Goal: Task Accomplishment & Management: Manage account settings

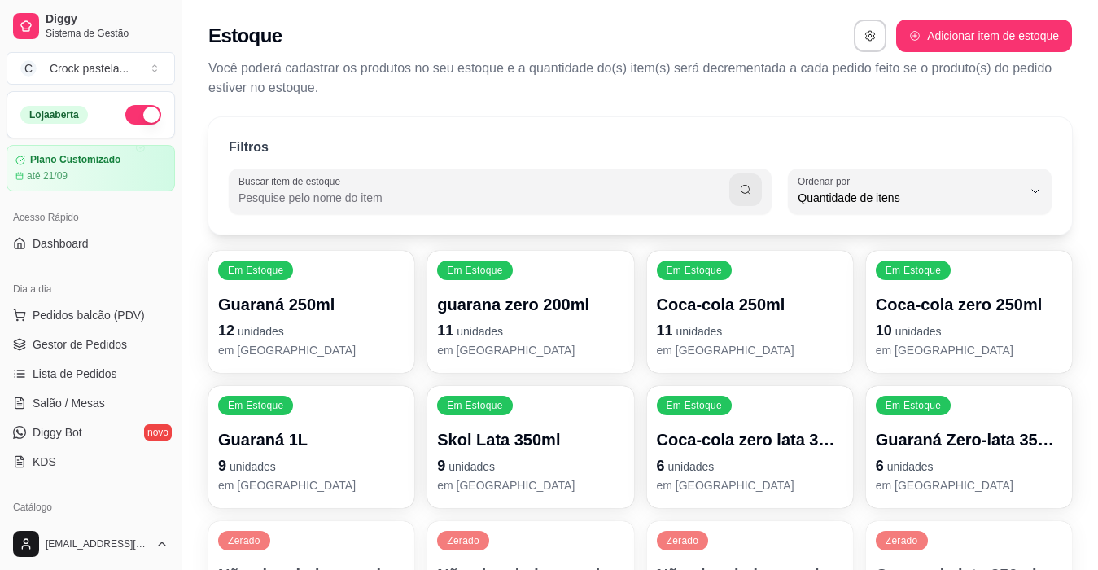
select select "QUANTITY_ORDER"
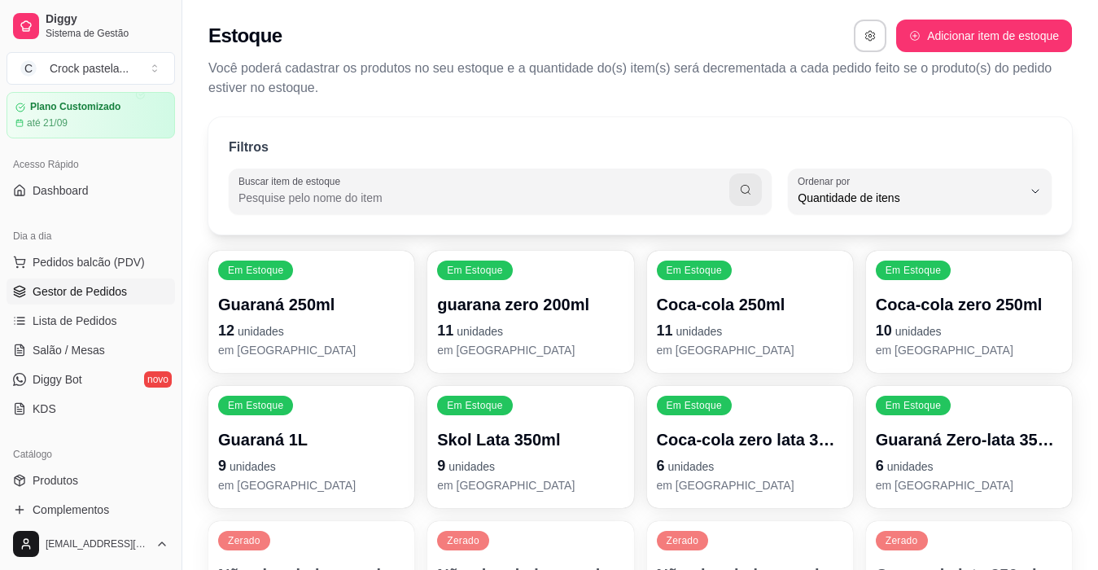
scroll to position [81, 0]
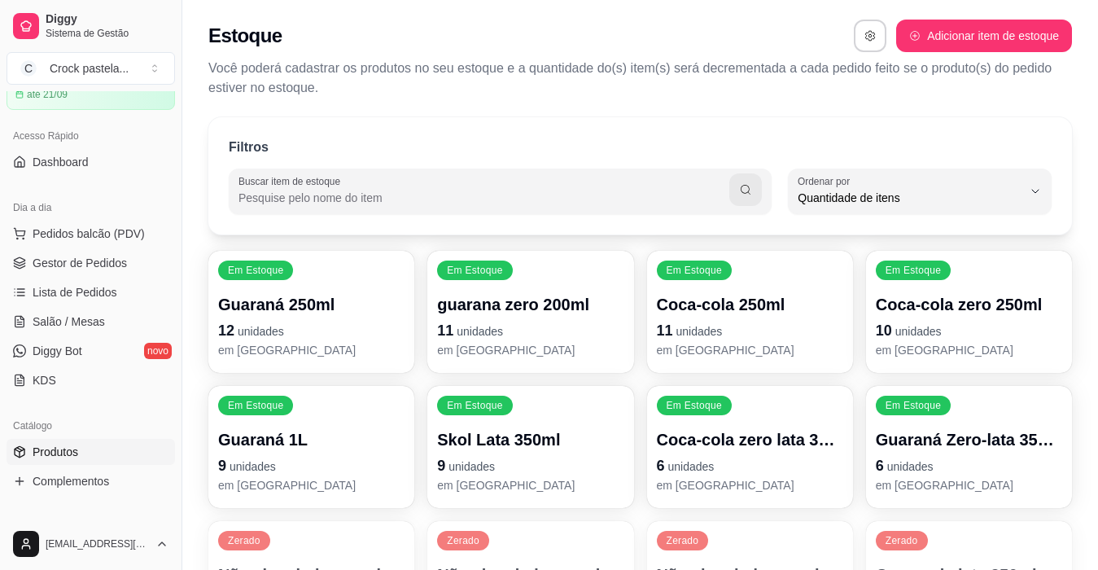
click at [70, 440] on link "Produtos" at bounding box center [91, 452] width 169 height 26
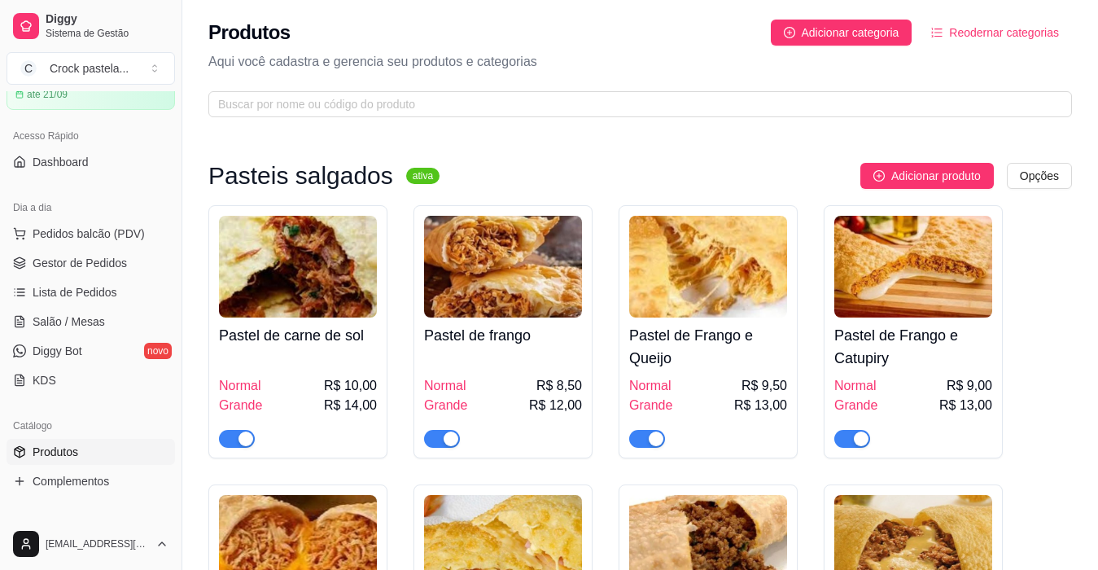
click at [74, 449] on span "Produtos" at bounding box center [56, 452] width 46 height 16
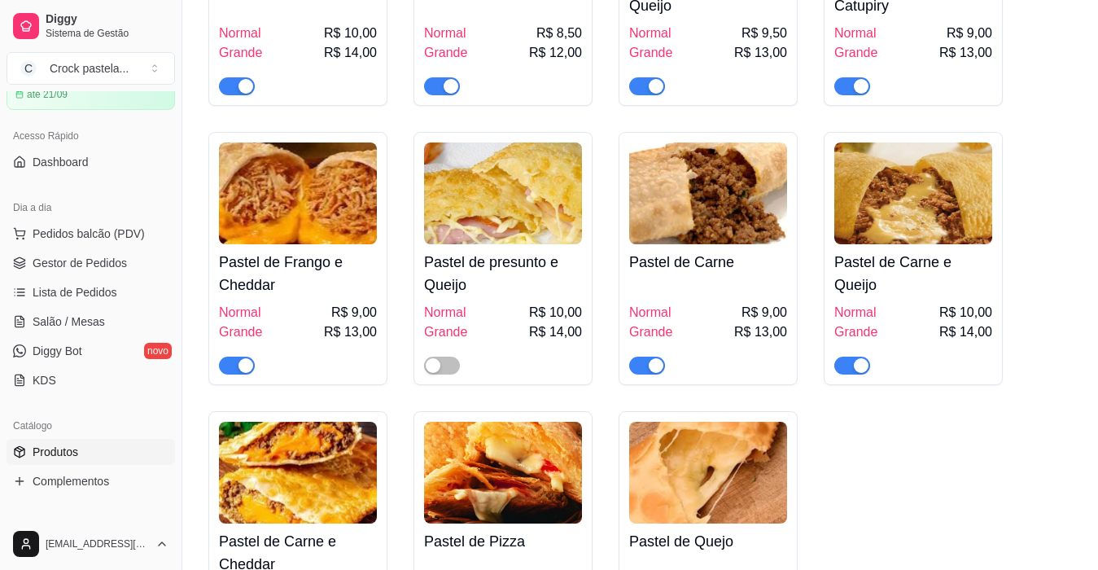
scroll to position [244, 0]
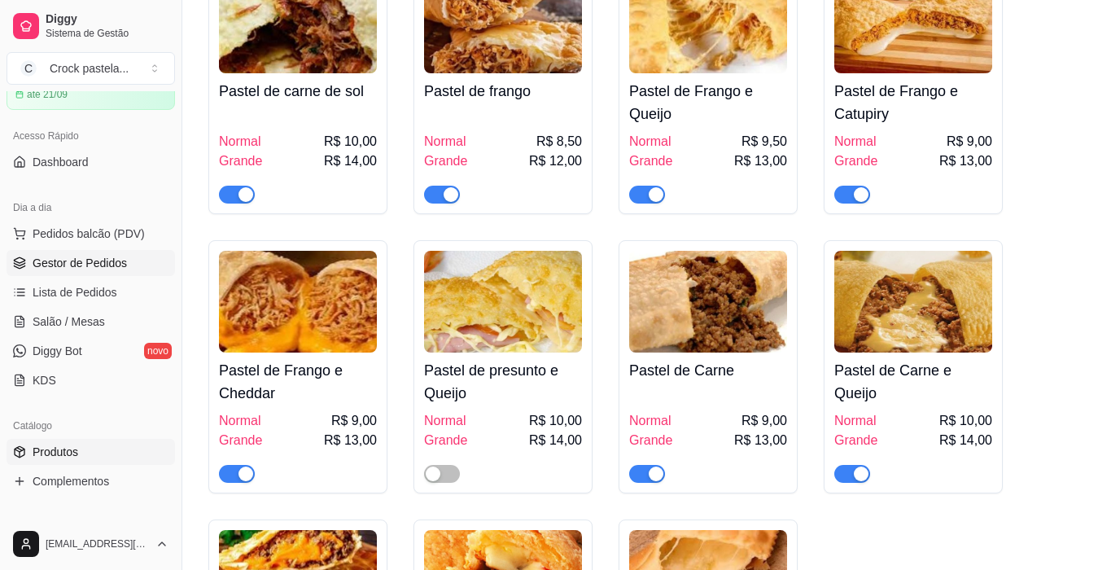
click at [74, 262] on span "Gestor de Pedidos" at bounding box center [80, 263] width 94 height 16
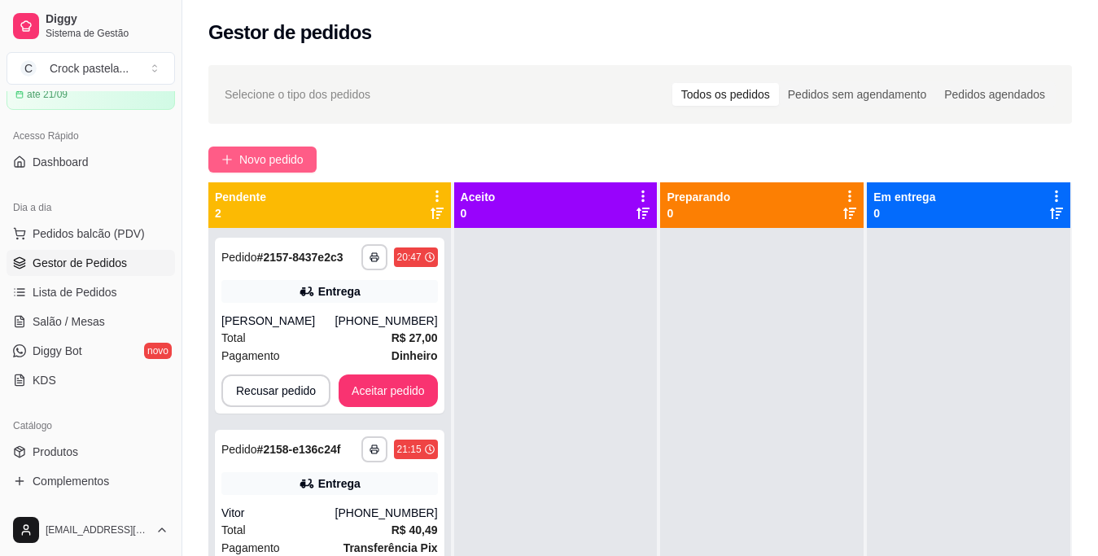
click at [294, 155] on span "Novo pedido" at bounding box center [271, 160] width 64 height 18
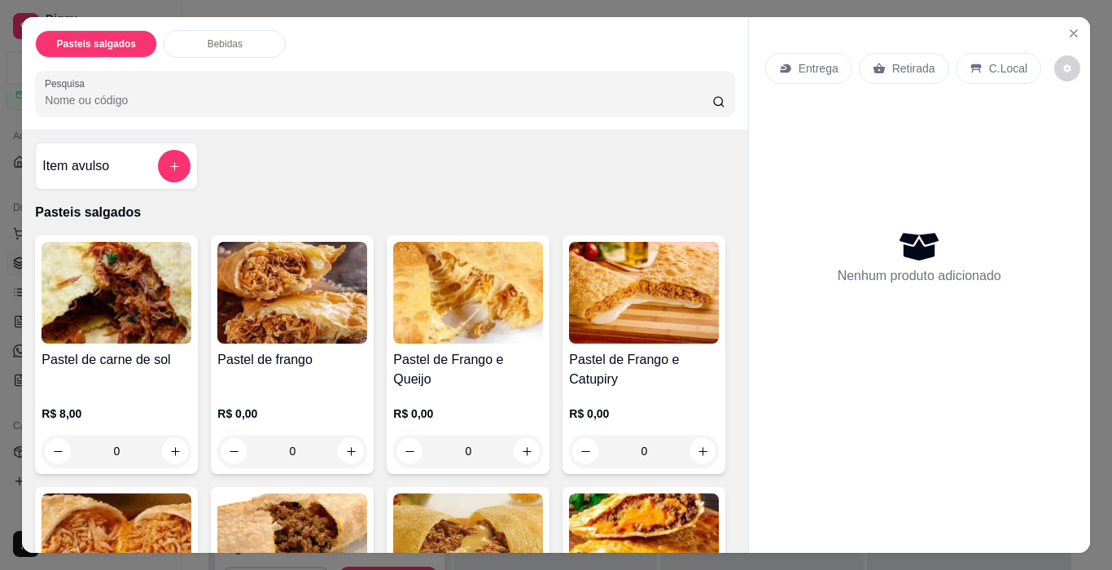
scroll to position [81, 0]
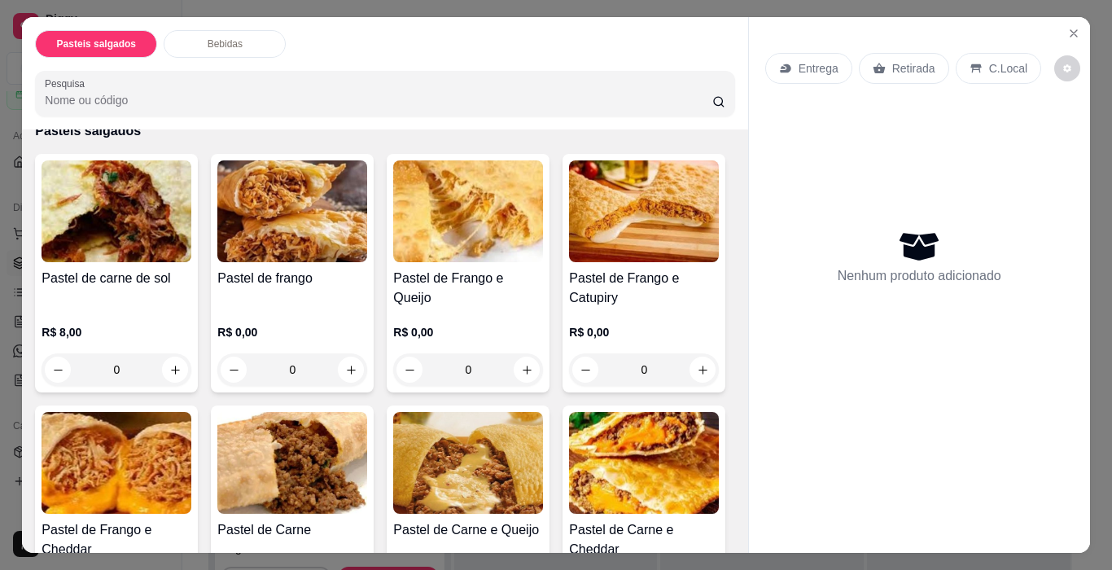
click at [367, 436] on img at bounding box center [292, 463] width 150 height 102
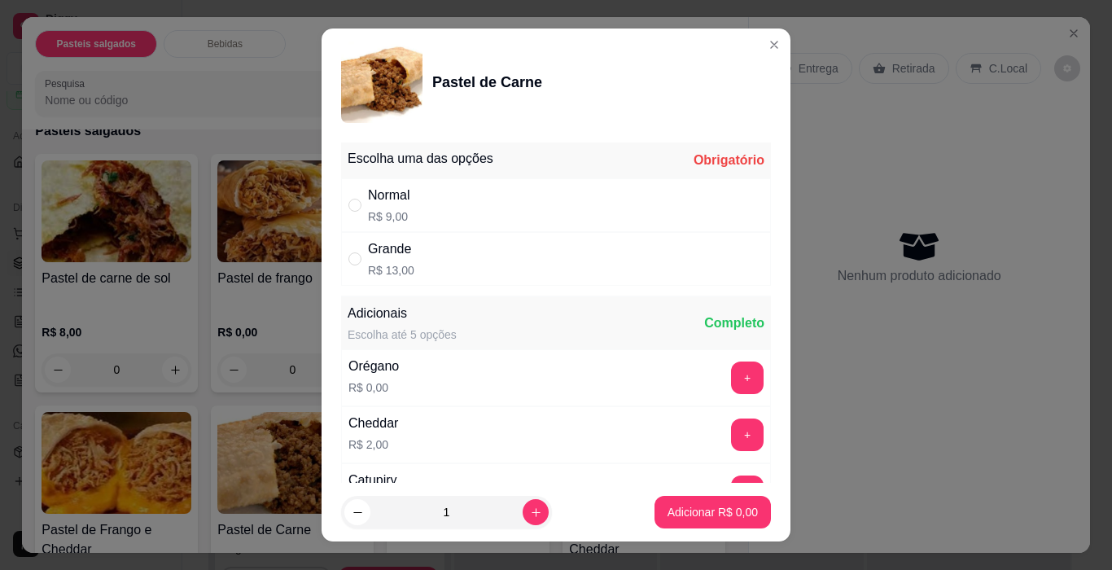
click at [399, 196] on div "Normal" at bounding box center [389, 196] width 42 height 20
radio input "true"
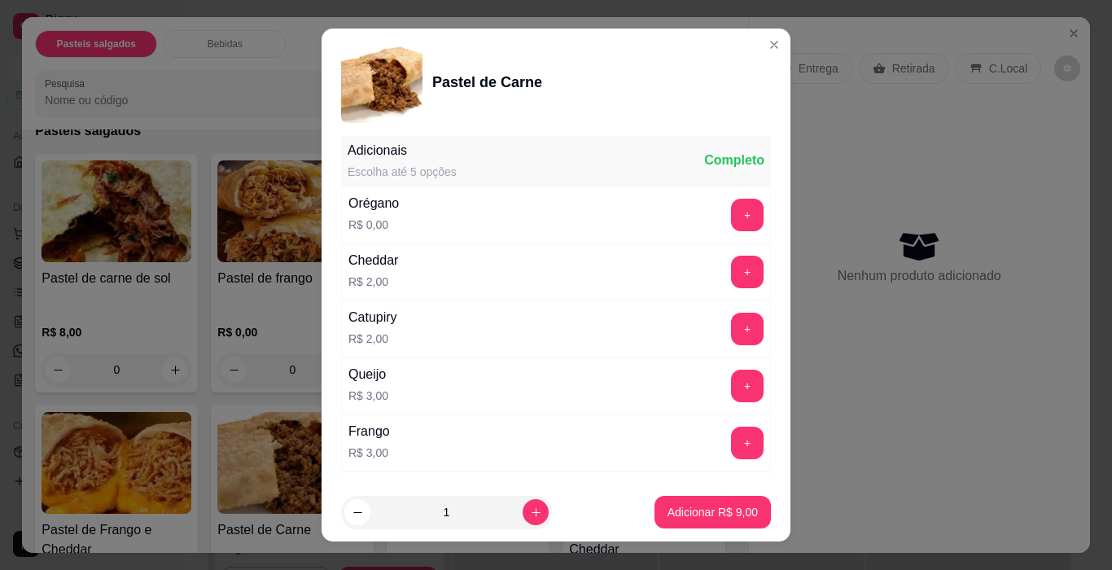
scroll to position [326, 0]
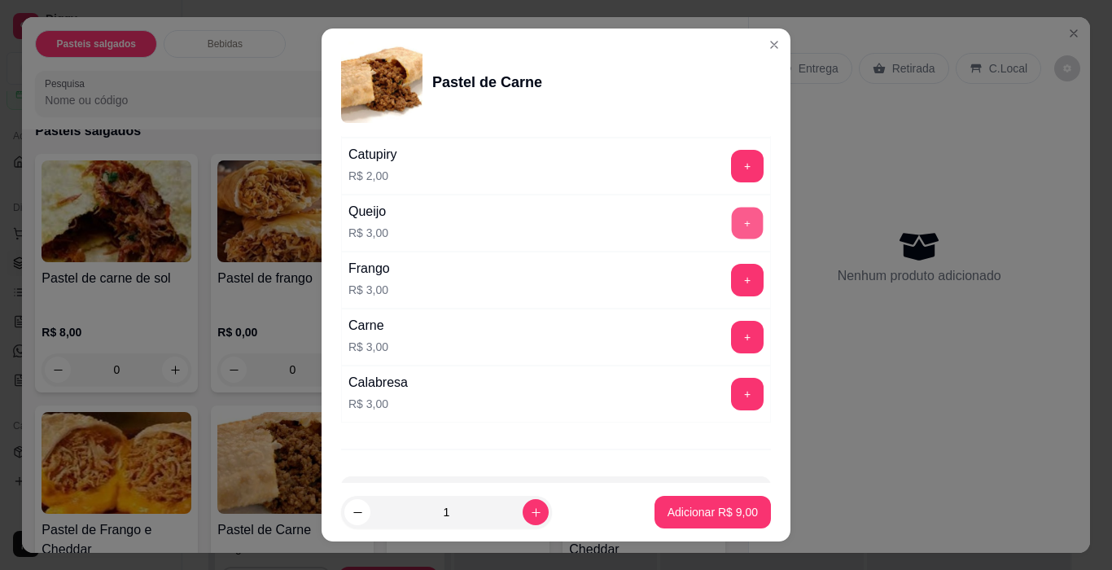
click at [732, 217] on button "+" at bounding box center [748, 224] width 32 height 32
click at [659, 223] on button "-" at bounding box center [675, 223] width 33 height 33
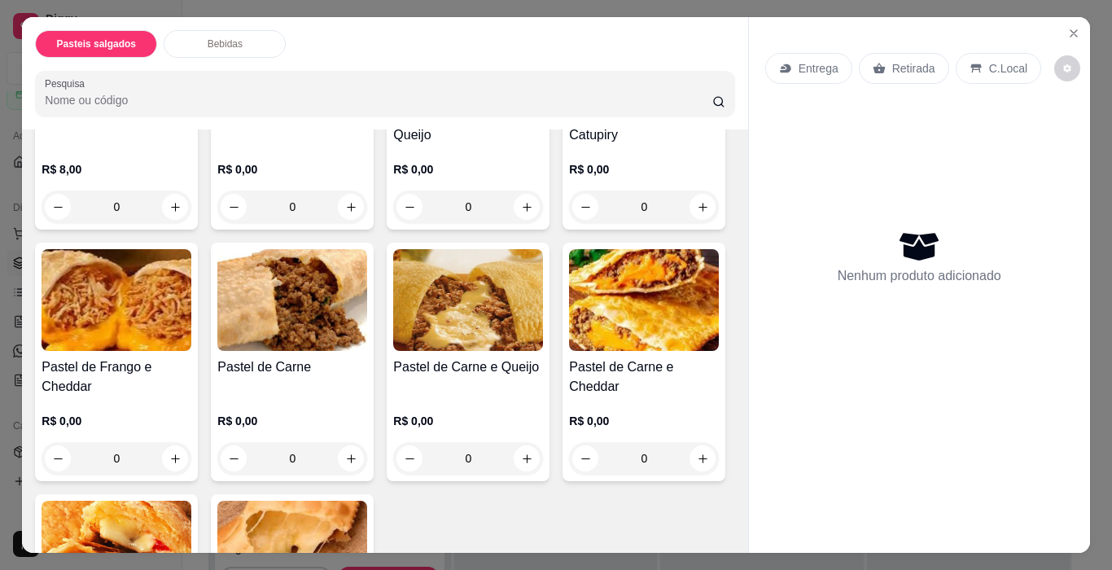
scroll to position [407, 0]
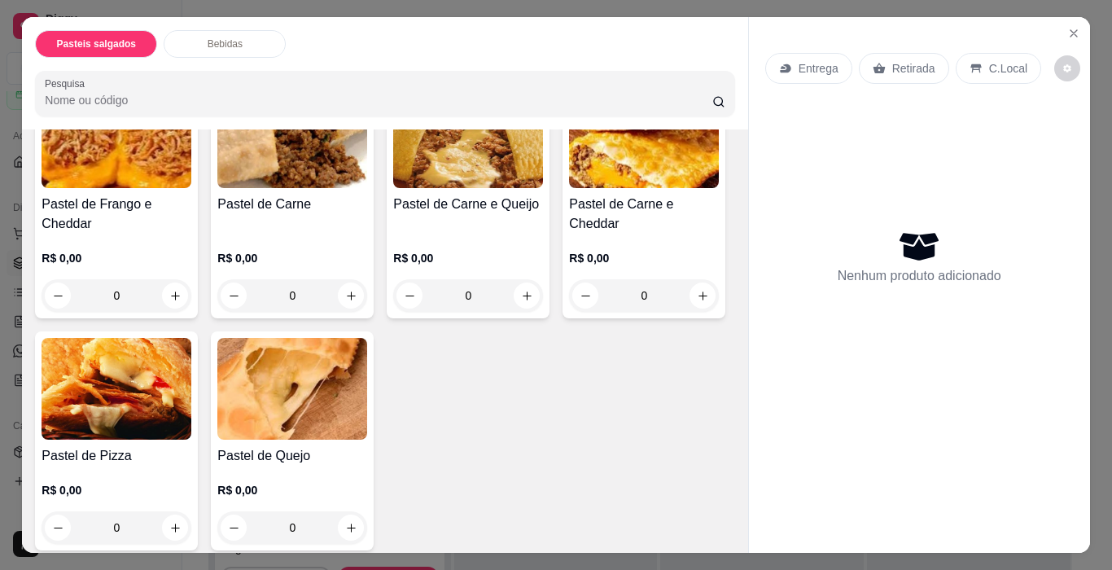
click at [393, 188] on img at bounding box center [468, 137] width 150 height 102
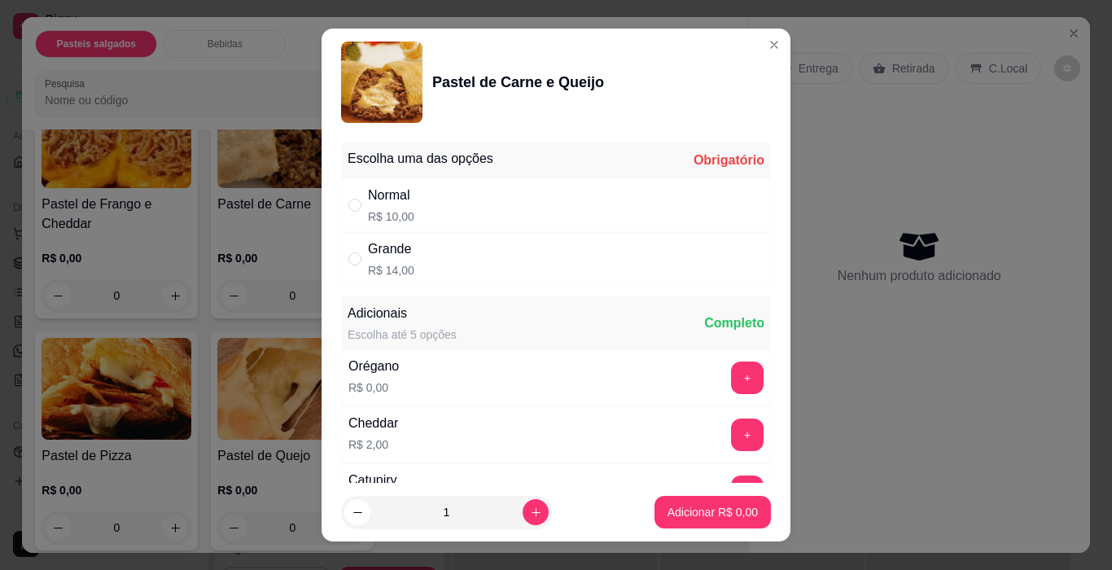
click at [397, 199] on div "Normal" at bounding box center [391, 196] width 46 height 20
radio input "true"
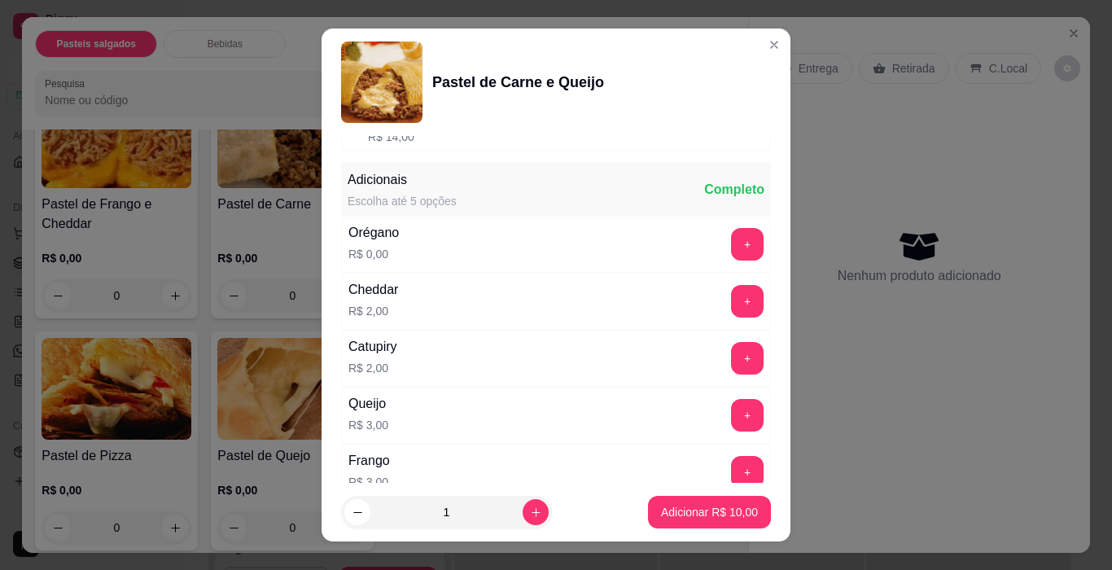
scroll to position [163, 0]
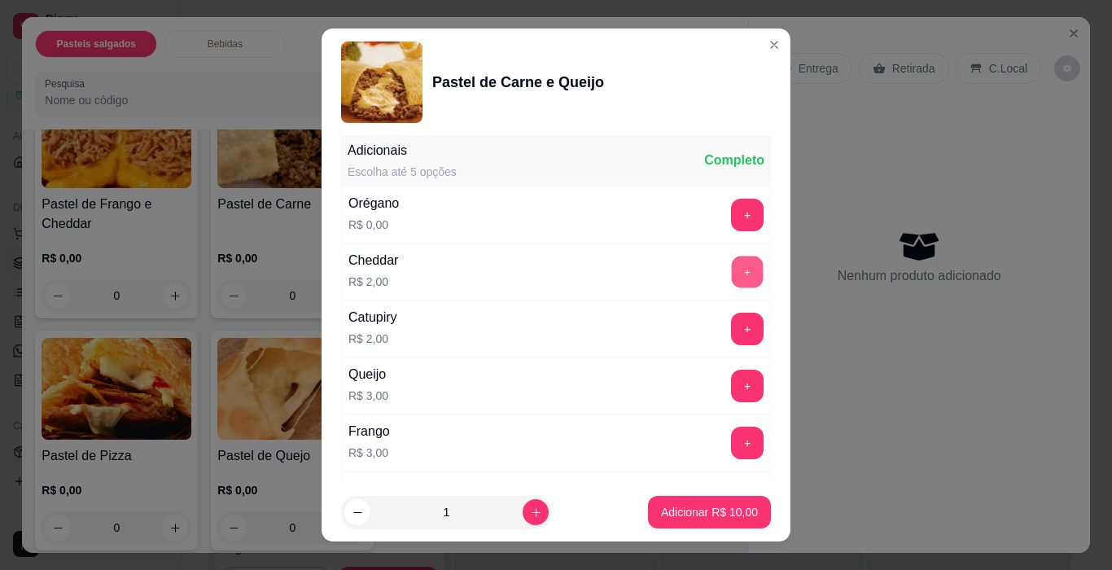
click at [732, 269] on button "+" at bounding box center [748, 272] width 32 height 32
click at [691, 510] on p "Adicionar R$ 12,00" at bounding box center [710, 511] width 94 height 15
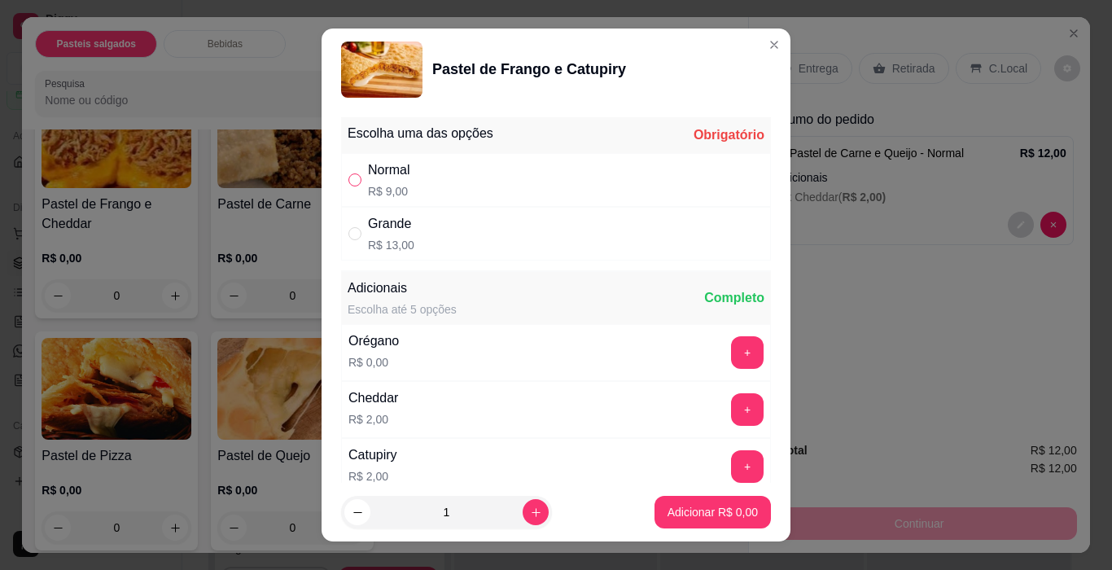
click at [351, 178] on input "" at bounding box center [355, 179] width 13 height 13
radio input "true"
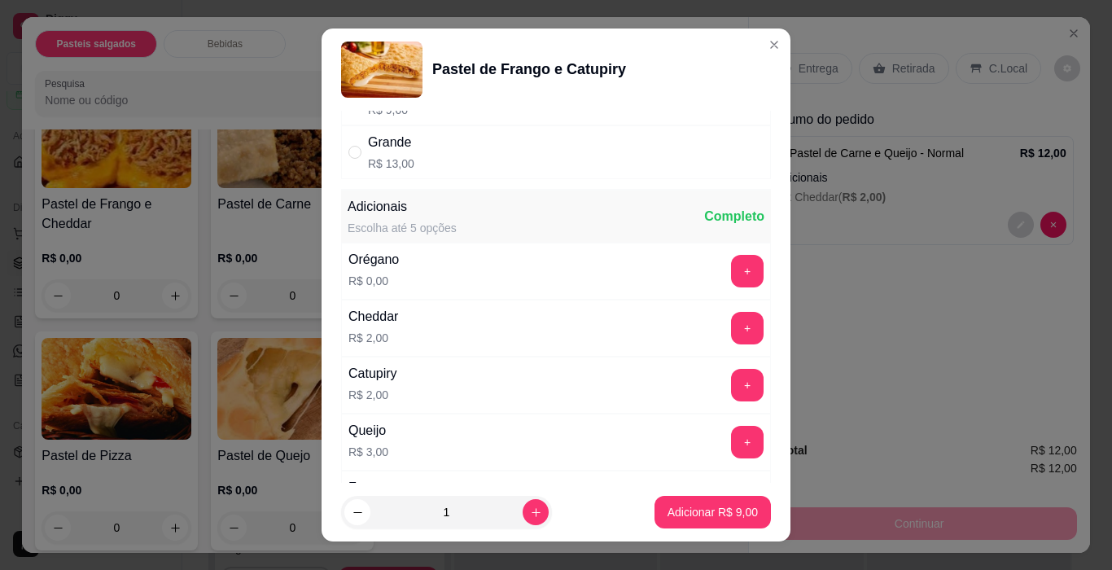
scroll to position [0, 0]
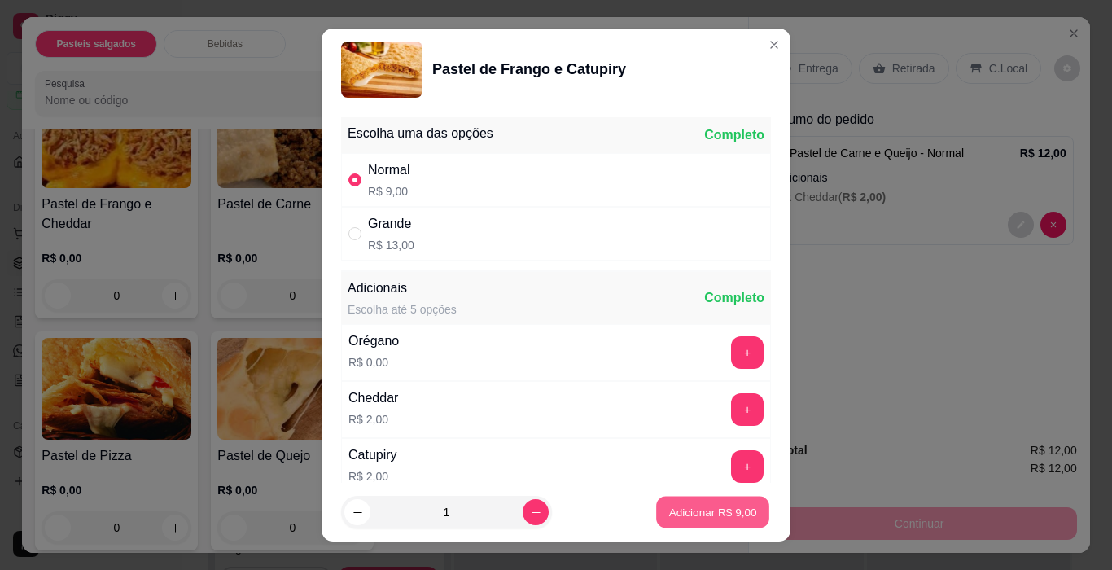
click at [693, 514] on p "Adicionar R$ 9,00" at bounding box center [713, 511] width 88 height 15
type input "1"
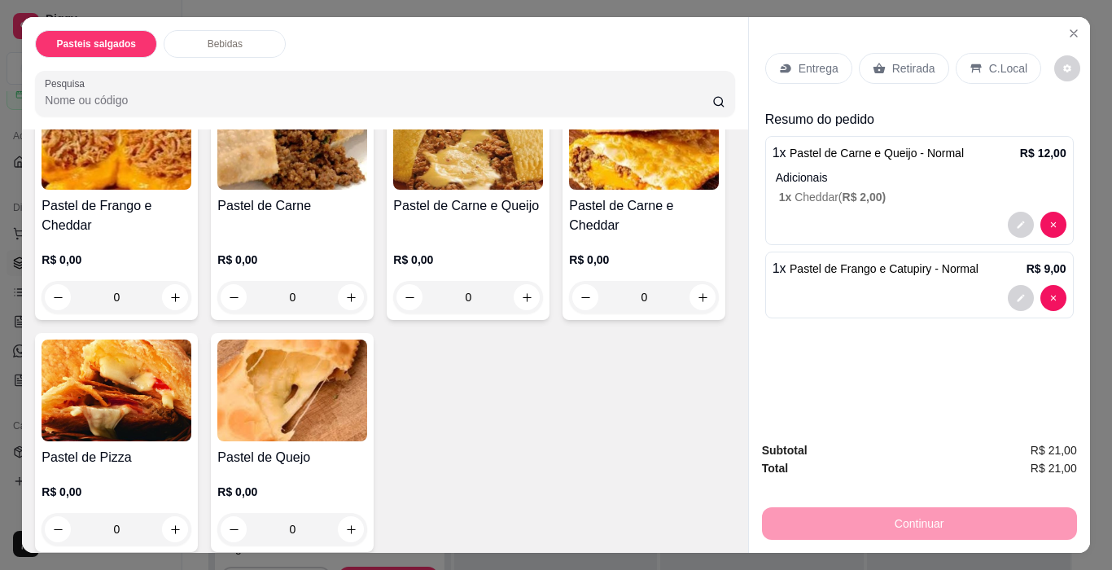
scroll to position [408, 0]
click at [785, 62] on icon at bounding box center [785, 68] width 13 height 13
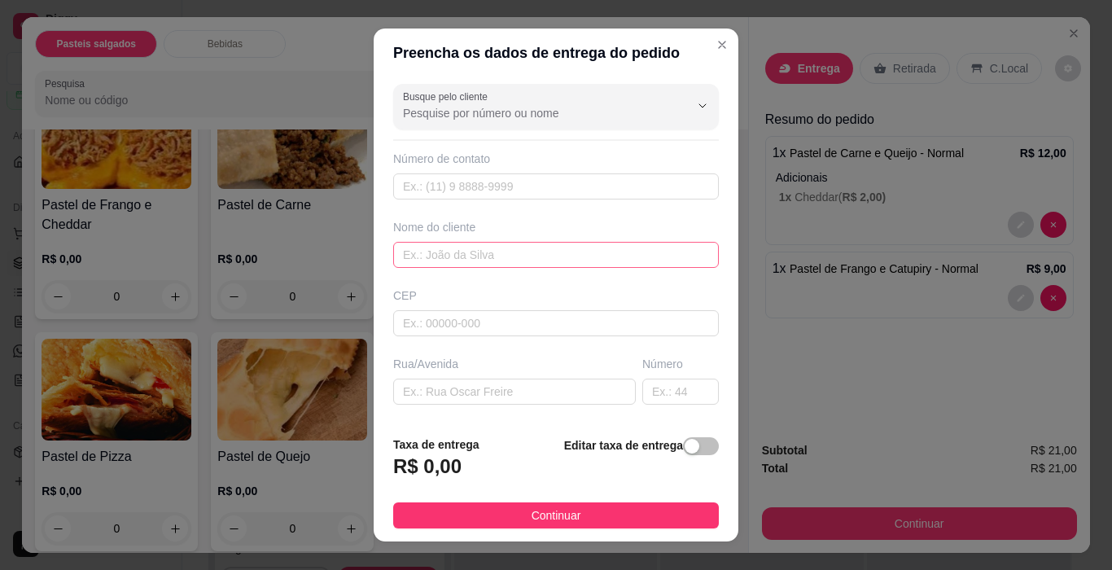
click at [469, 261] on div "Busque pelo cliente Número de contato Nome do cliente CEP Rua/[GEOGRAPHIC_DATA]" at bounding box center [556, 249] width 365 height 345
click at [469, 261] on input "text" at bounding box center [556, 255] width 326 height 26
type input "?"
click at [461, 385] on input "text" at bounding box center [514, 392] width 243 height 26
click at [439, 396] on input "text" at bounding box center [514, 392] width 243 height 26
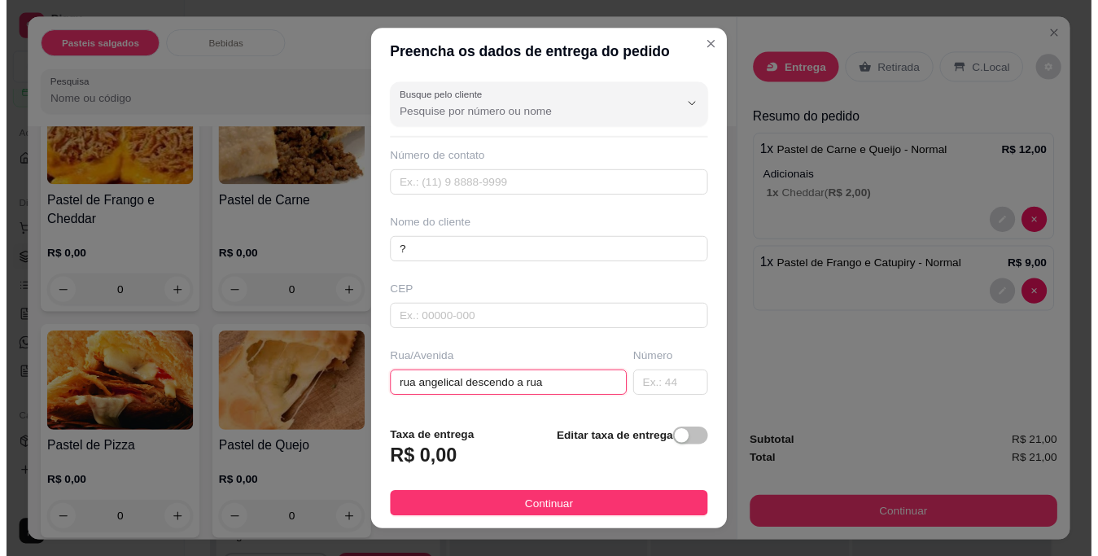
scroll to position [81, 0]
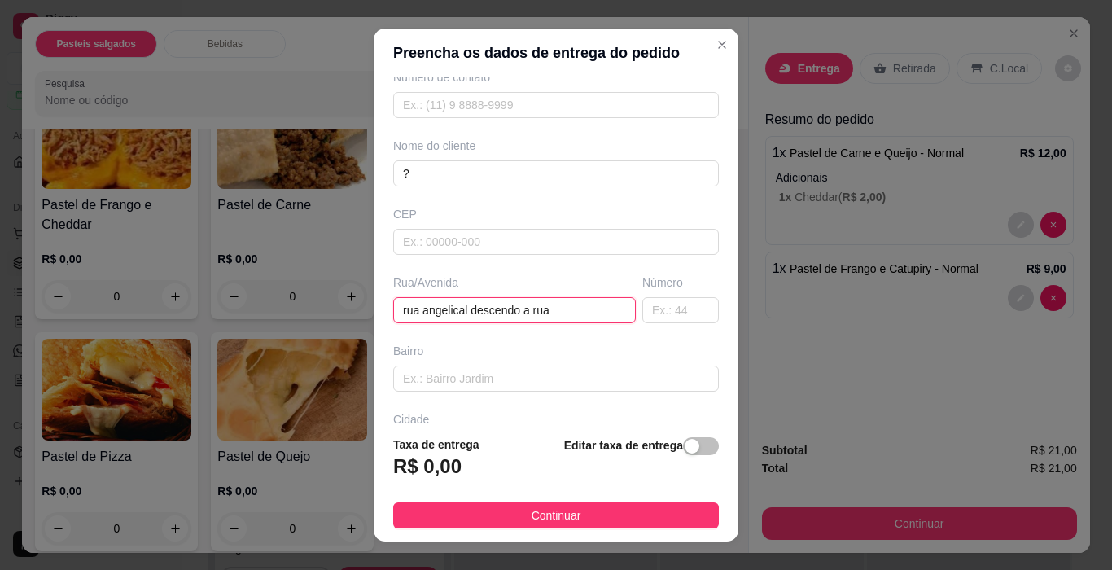
type input "rua angelical descendo a rua"
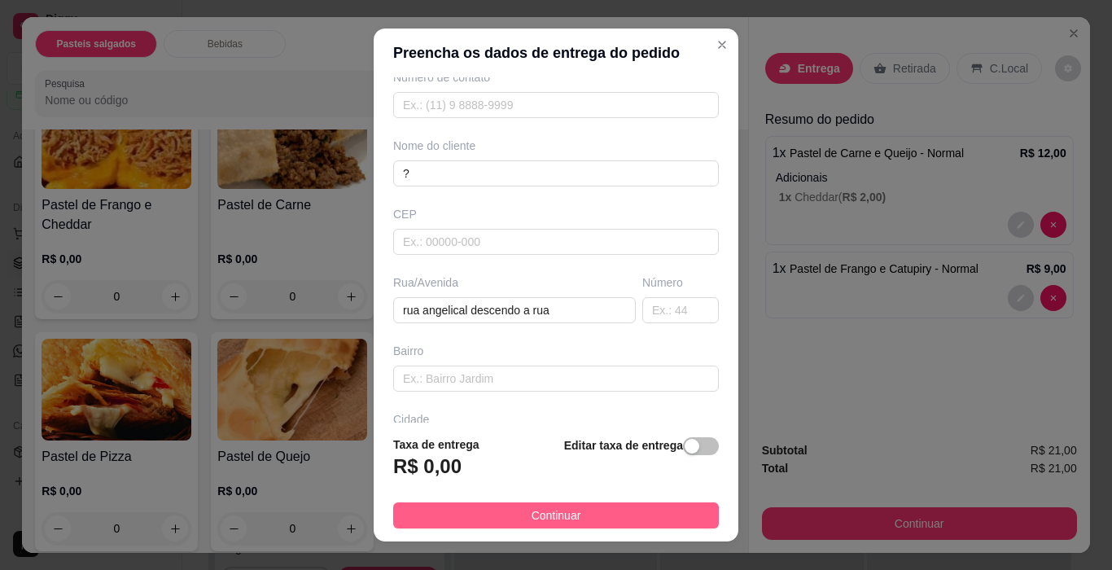
click at [632, 514] on button "Continuar" at bounding box center [556, 515] width 326 height 26
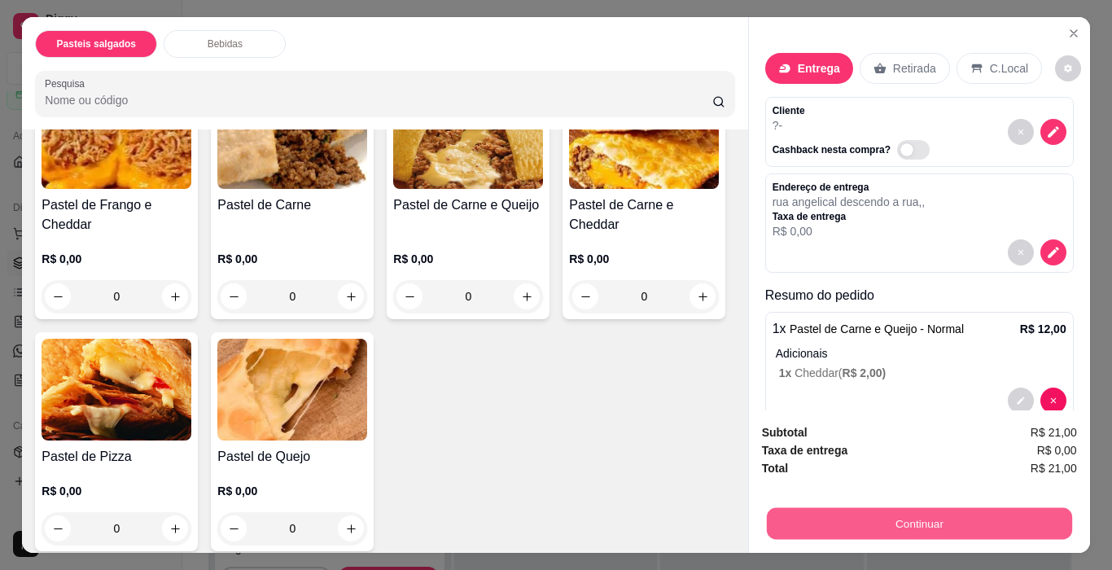
click at [829, 512] on button "Continuar" at bounding box center [918, 524] width 305 height 32
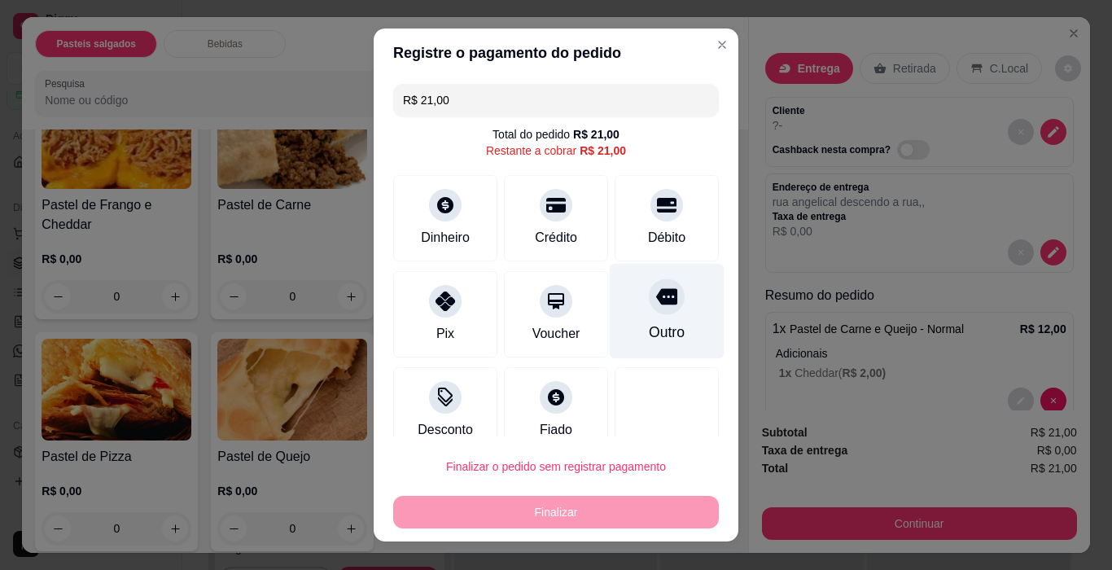
click at [656, 301] on icon at bounding box center [666, 297] width 21 height 16
type input "R$ 0,00"
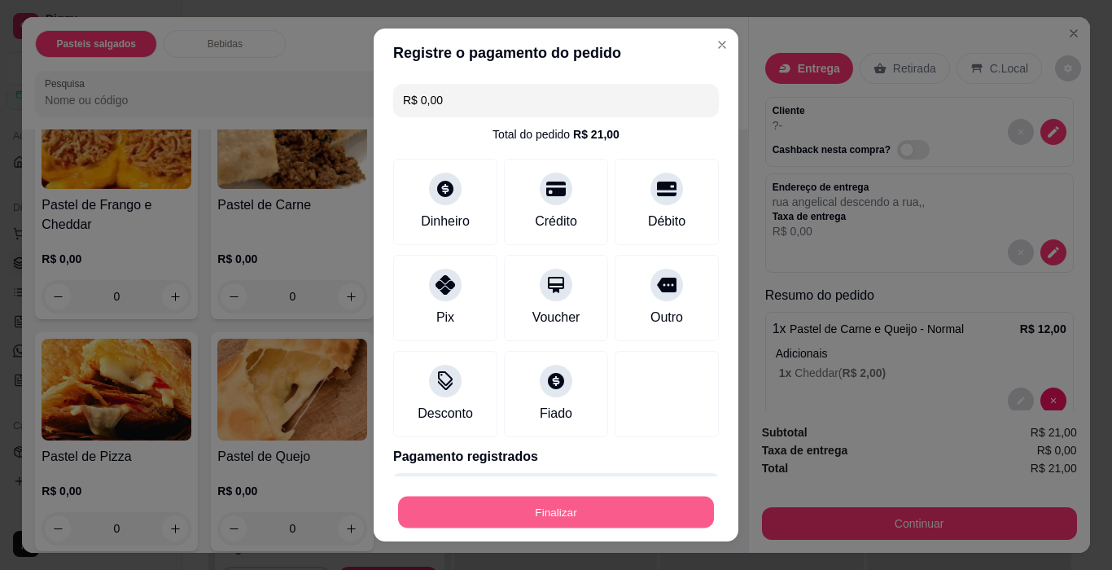
click at [596, 503] on button "Finalizar" at bounding box center [556, 513] width 316 height 32
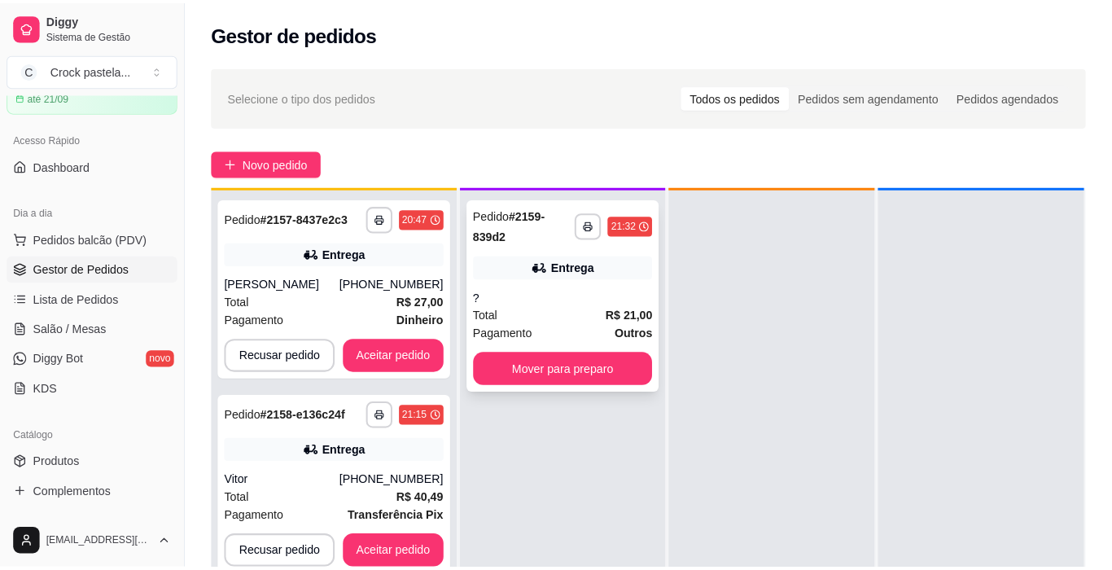
scroll to position [46, 0]
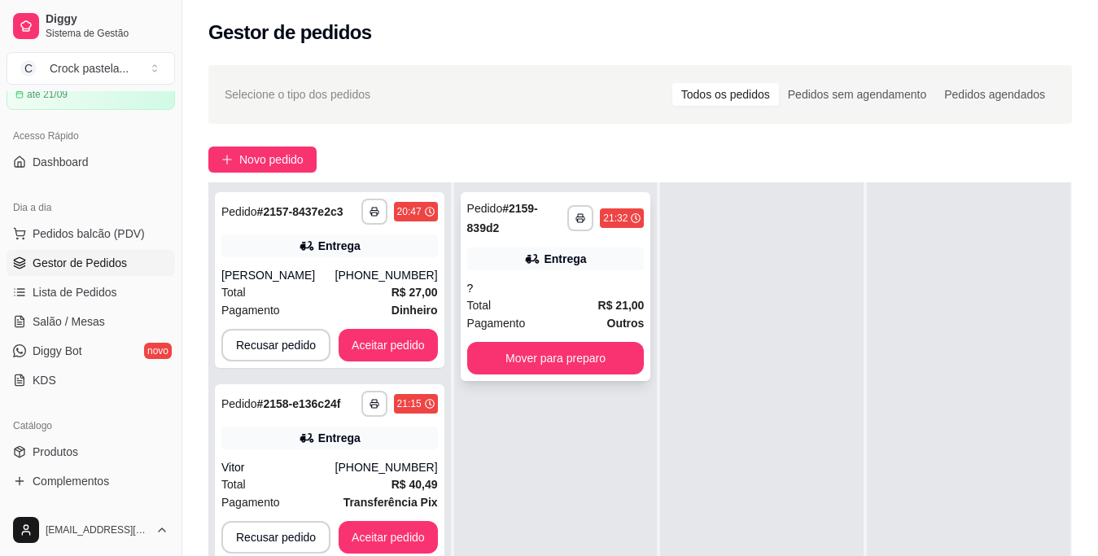
click at [573, 300] on div "Total R$ 21,00" at bounding box center [556, 305] width 178 height 18
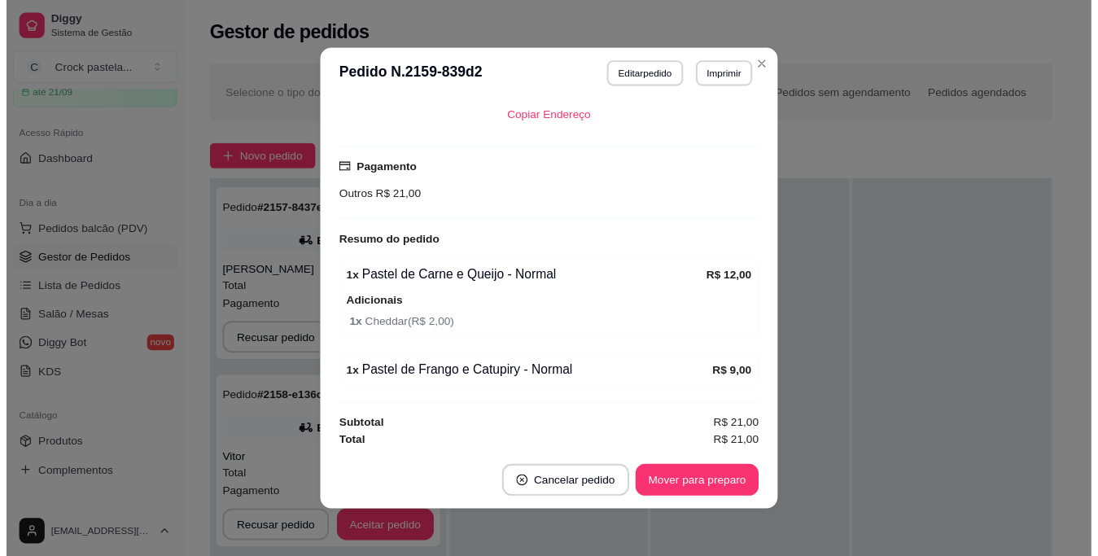
scroll to position [333, 0]
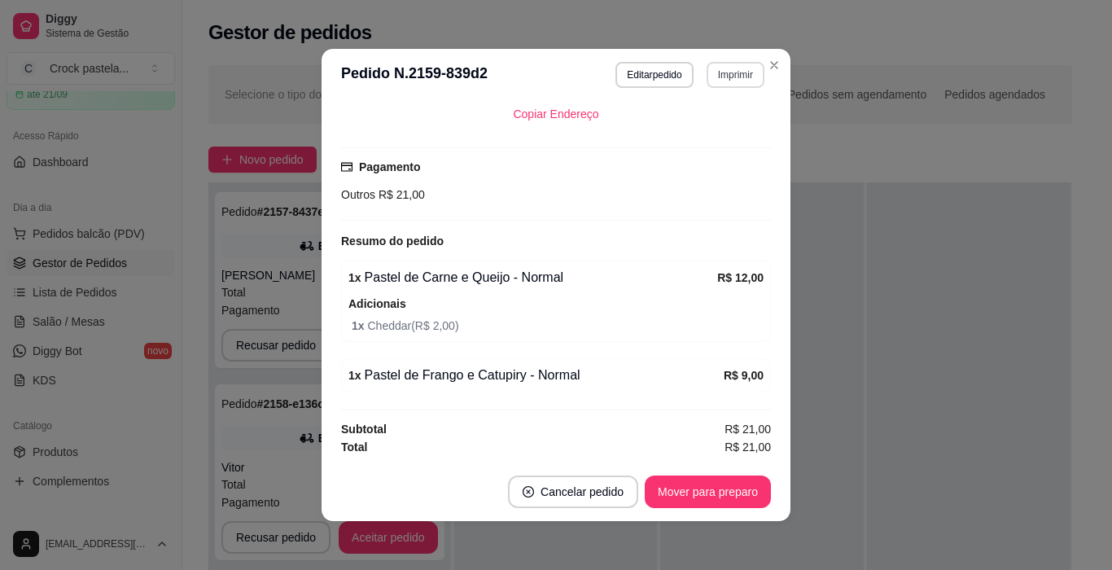
click at [731, 77] on button "Imprimir" at bounding box center [736, 75] width 58 height 26
click at [717, 134] on button "Impressora" at bounding box center [700, 132] width 118 height 26
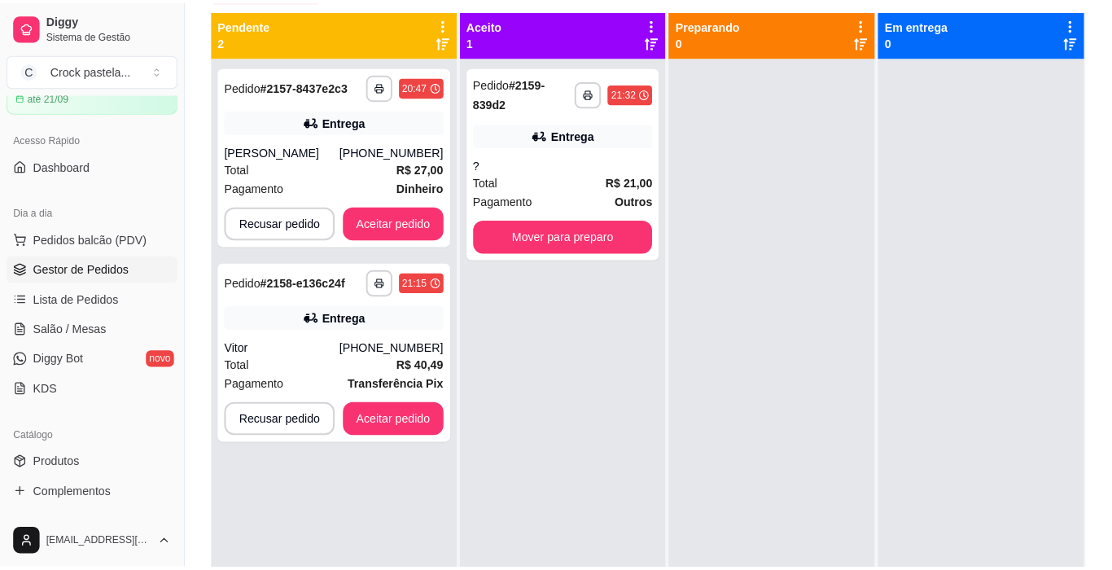
scroll to position [81, 0]
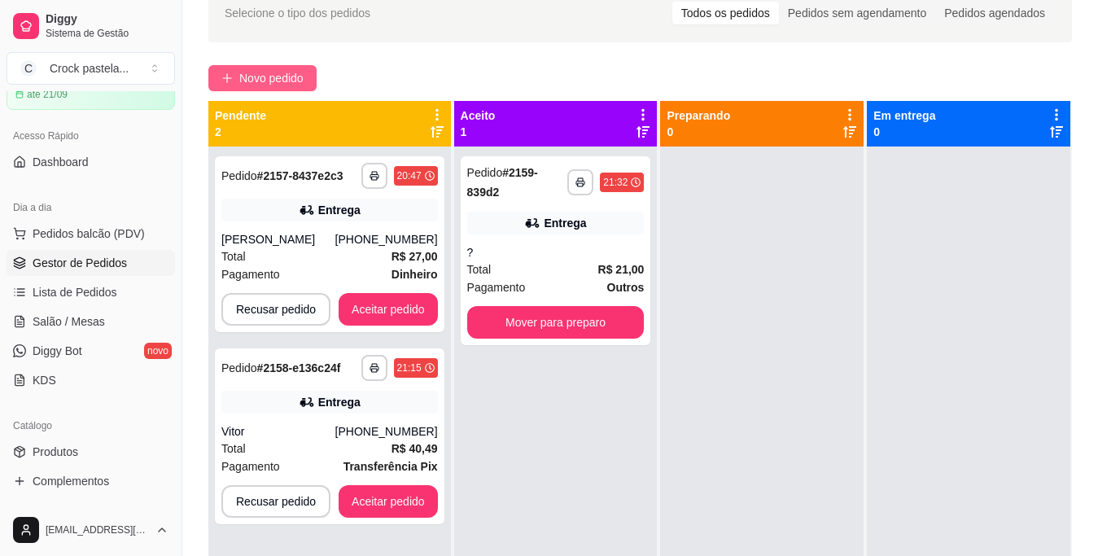
click at [235, 74] on button "Novo pedido" at bounding box center [262, 78] width 108 height 26
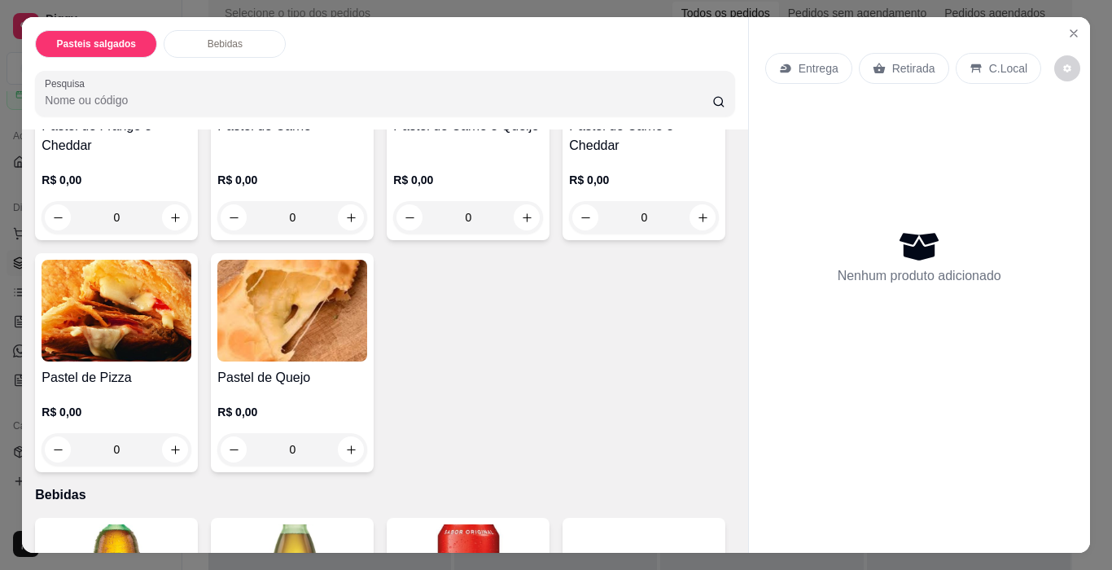
scroll to position [570, 0]
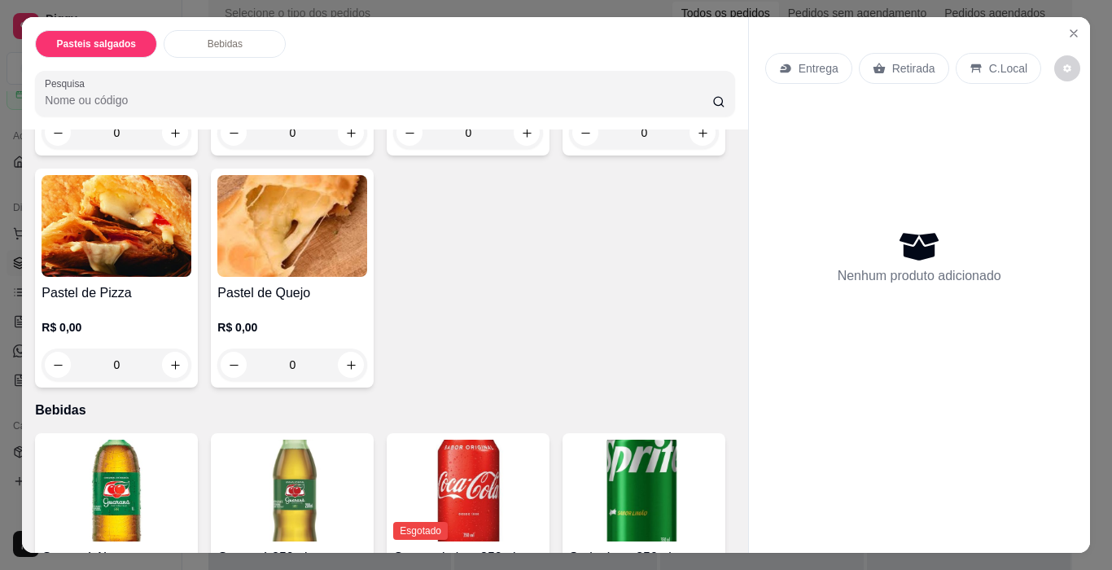
click at [191, 354] on div "0" at bounding box center [117, 365] width 150 height 33
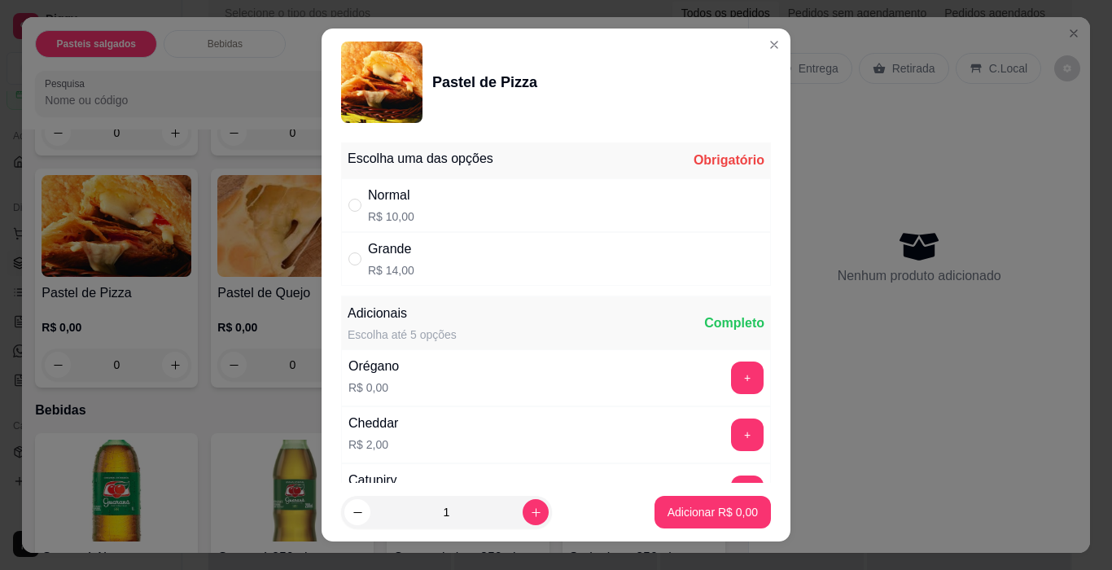
click at [526, 217] on div "Normal R$ 10,00" at bounding box center [556, 205] width 430 height 54
radio input "true"
click at [743, 513] on button "Adicionar R$ 10,00" at bounding box center [710, 513] width 120 height 32
type input "1"
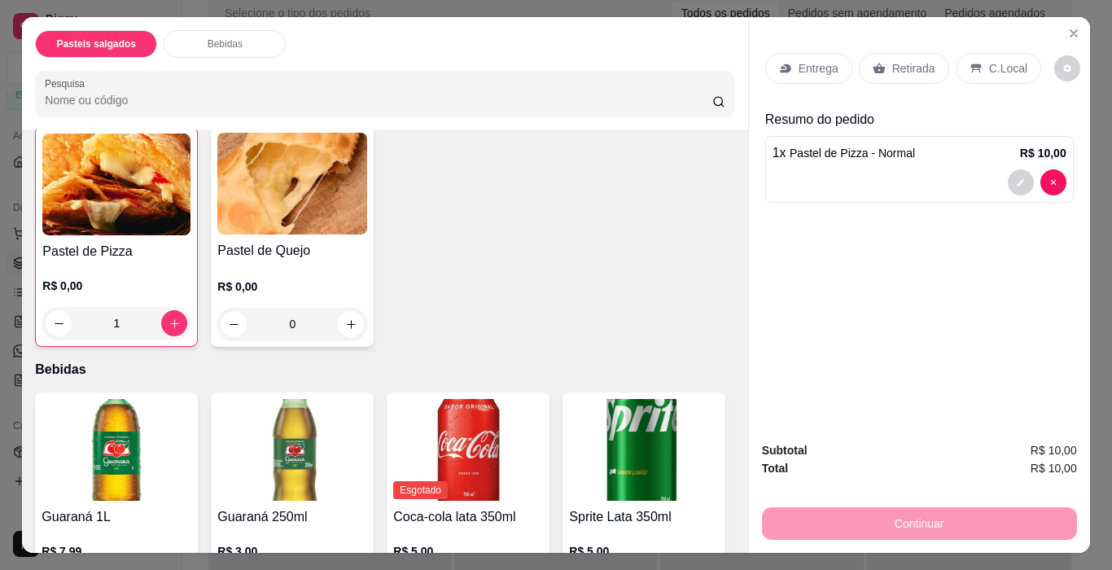
scroll to position [733, 0]
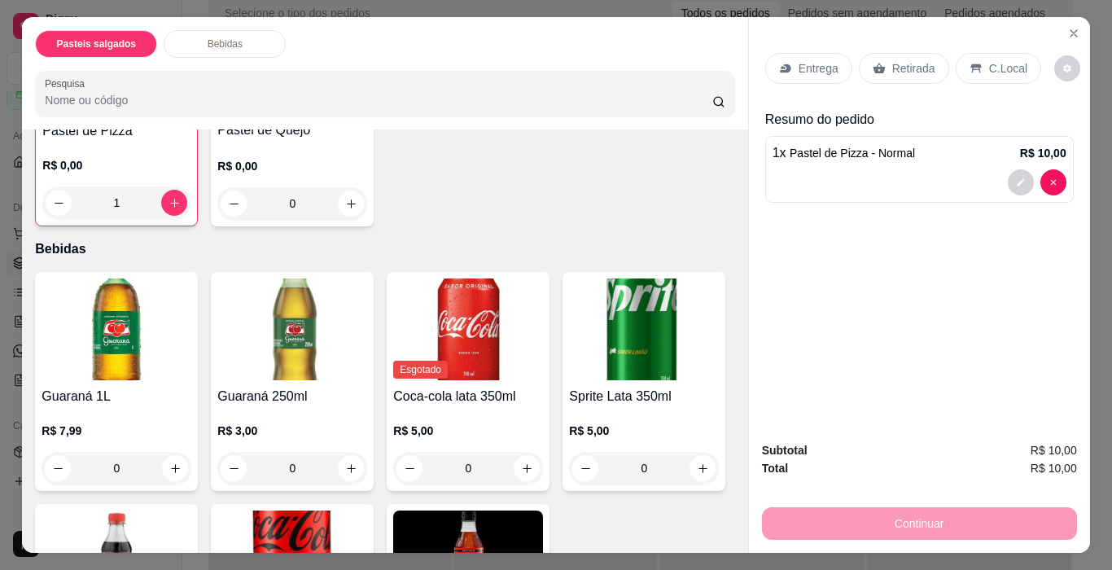
click at [217, 220] on div "0" at bounding box center [292, 203] width 150 height 33
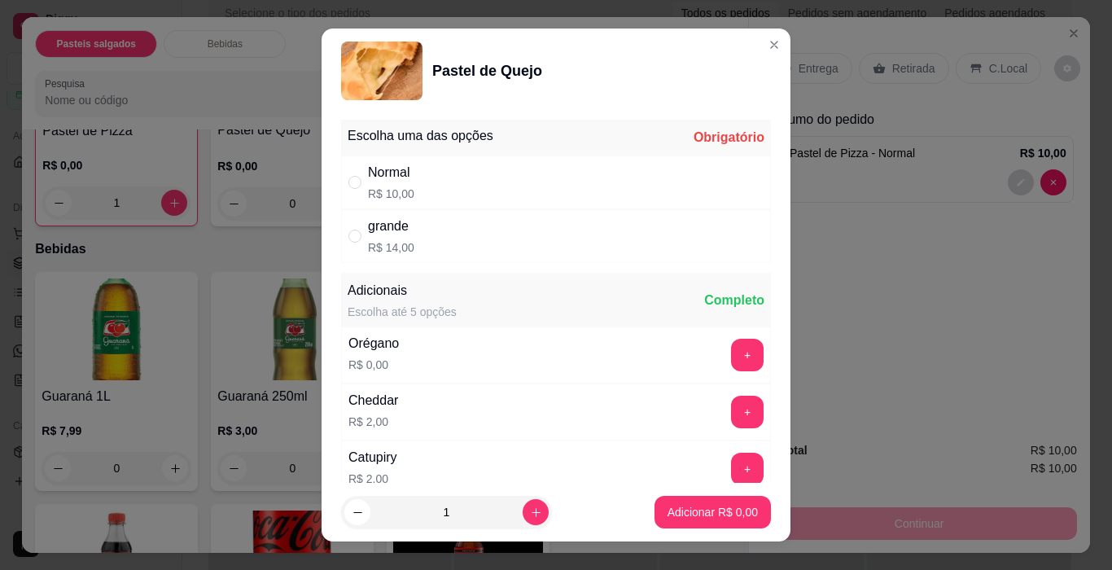
click at [373, 169] on div "Normal" at bounding box center [391, 173] width 46 height 20
radio input "true"
click at [686, 511] on p "Adicionar R$ 10,00" at bounding box center [709, 512] width 97 height 16
type input "1"
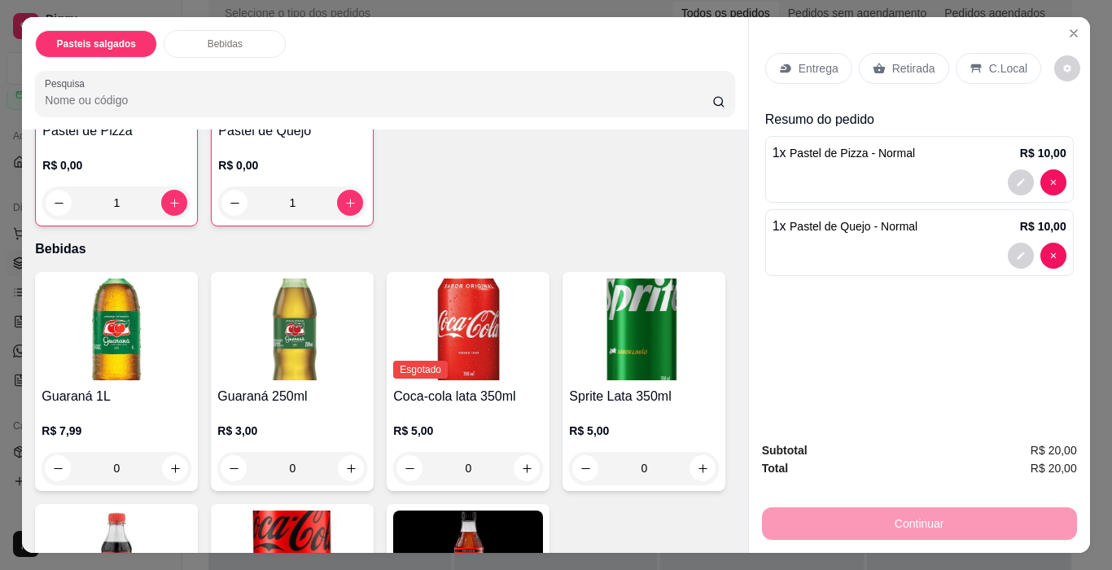
click at [824, 63] on p "Entrega" at bounding box center [819, 68] width 40 height 16
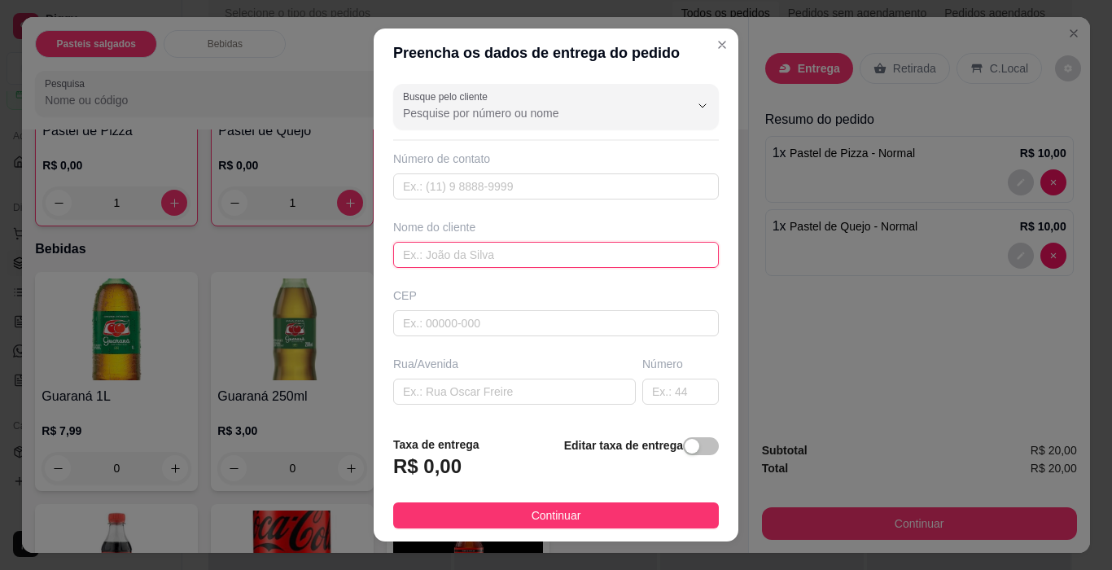
drag, startPoint x: 471, startPoint y: 242, endPoint x: 482, endPoint y: 239, distance: 11.9
click at [473, 242] on input "text" at bounding box center [556, 255] width 326 height 26
type input "ana"
click at [632, 501] on footer "Taxa de entrega R$ 0,00 Editar taxa de entrega Continuar" at bounding box center [556, 482] width 365 height 119
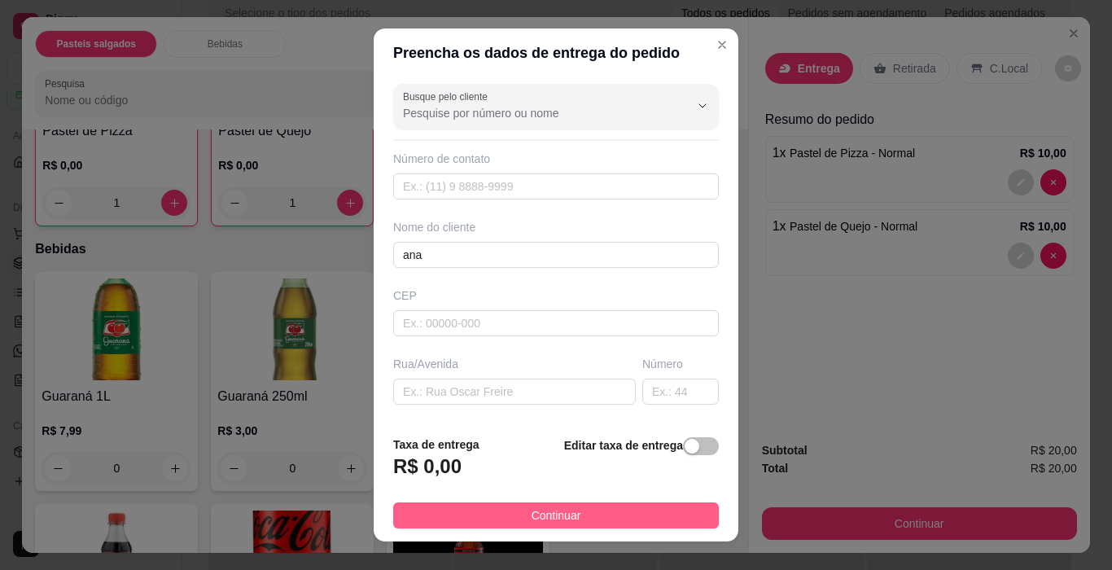
click at [626, 504] on button "Continuar" at bounding box center [556, 515] width 326 height 26
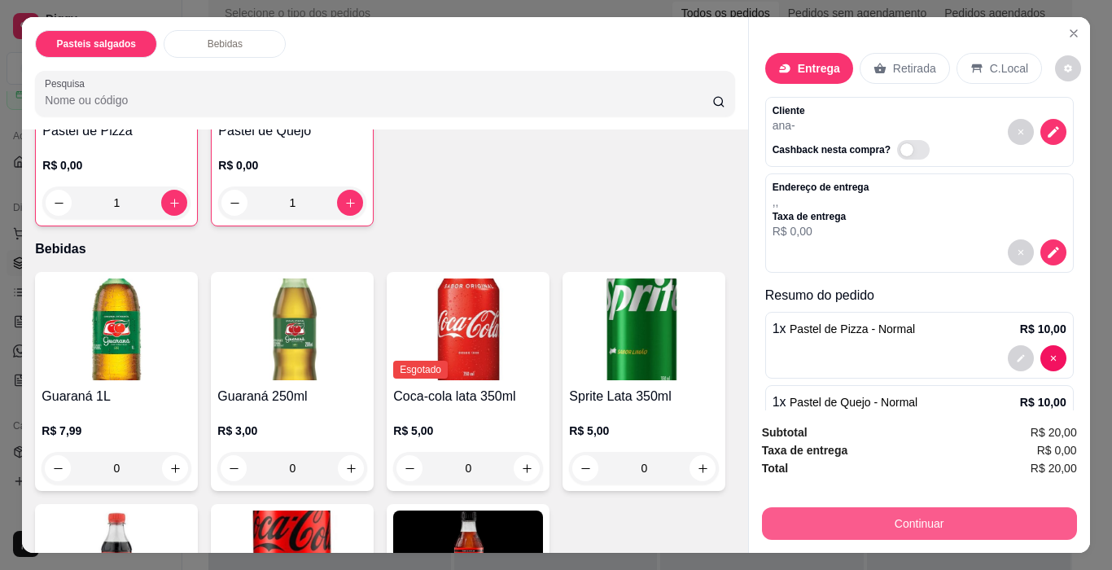
click at [909, 509] on button "Continuar" at bounding box center [919, 523] width 315 height 33
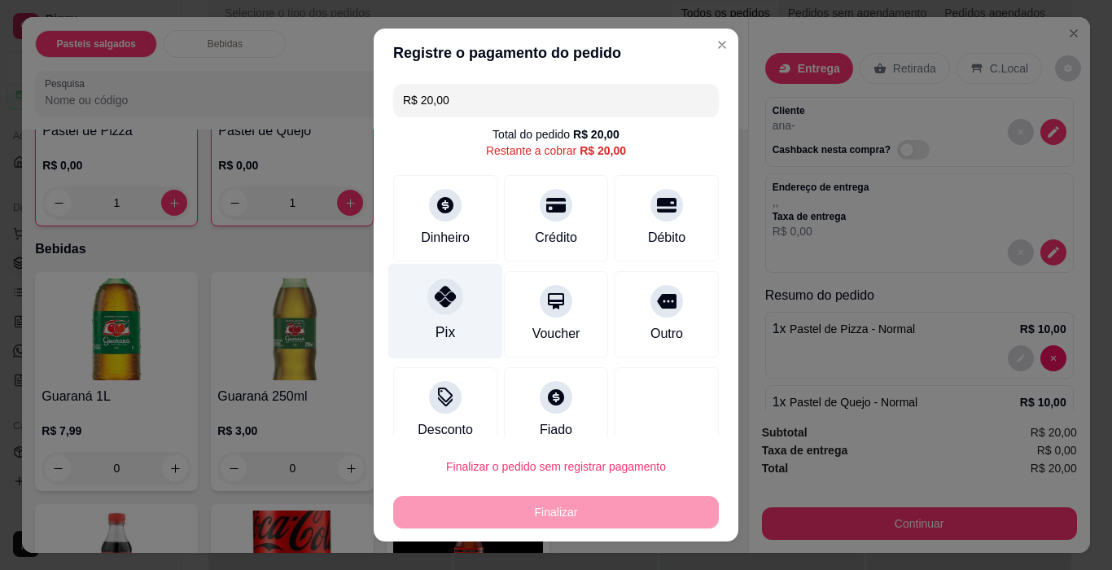
click at [461, 300] on div "Pix" at bounding box center [445, 311] width 115 height 95
type input "R$ 0,00"
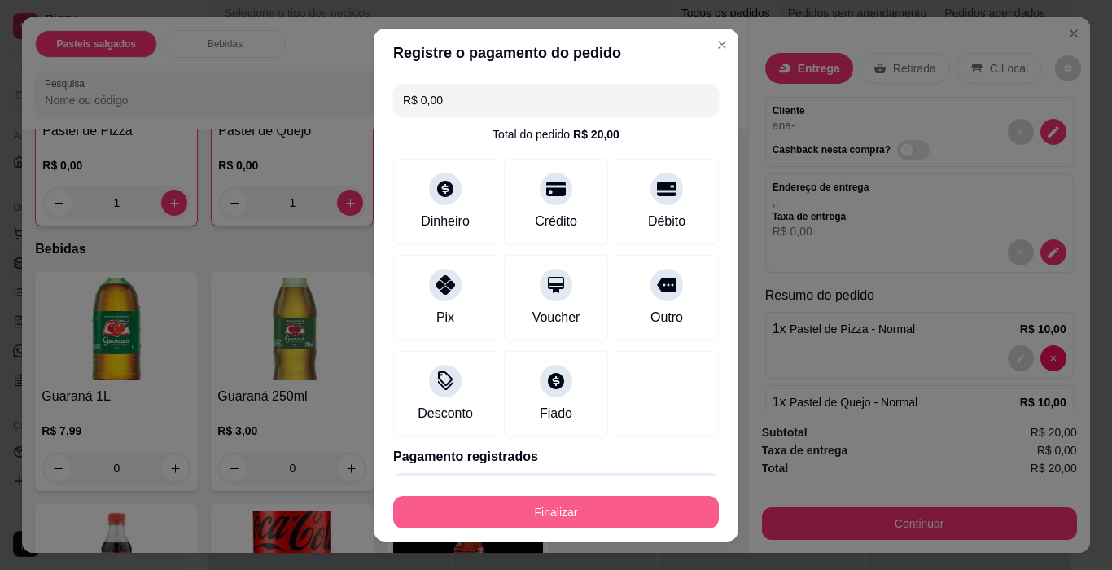
click at [601, 506] on button "Finalizar" at bounding box center [556, 512] width 326 height 33
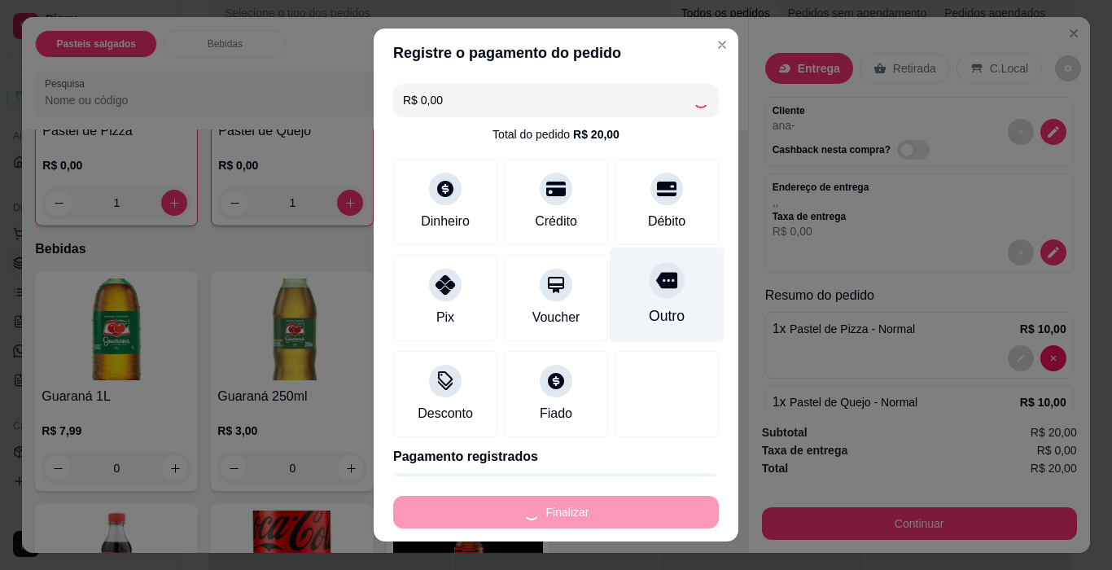
type input "0"
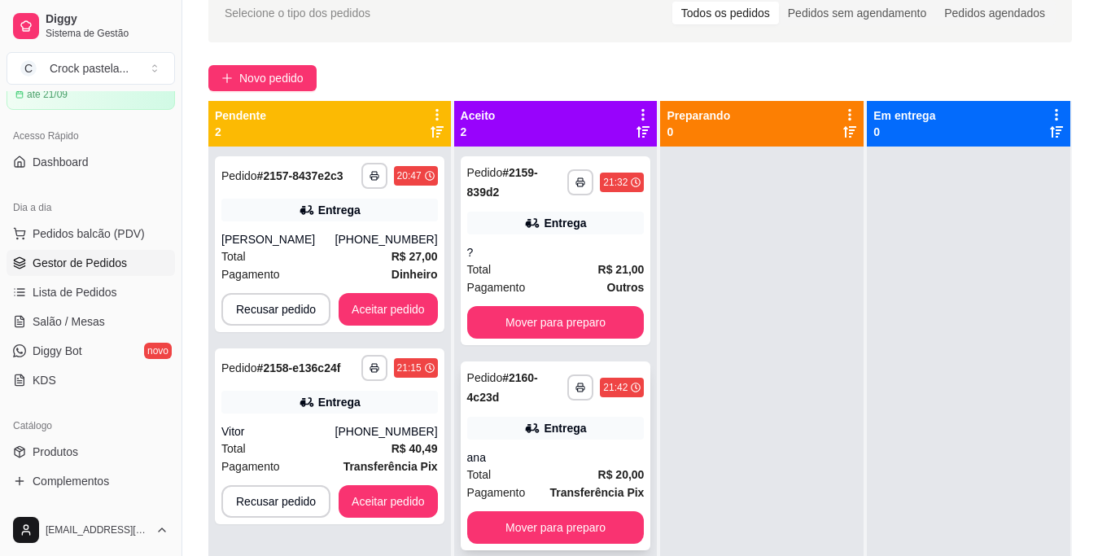
click at [585, 477] on div "Total R$ 20,00" at bounding box center [556, 475] width 178 height 18
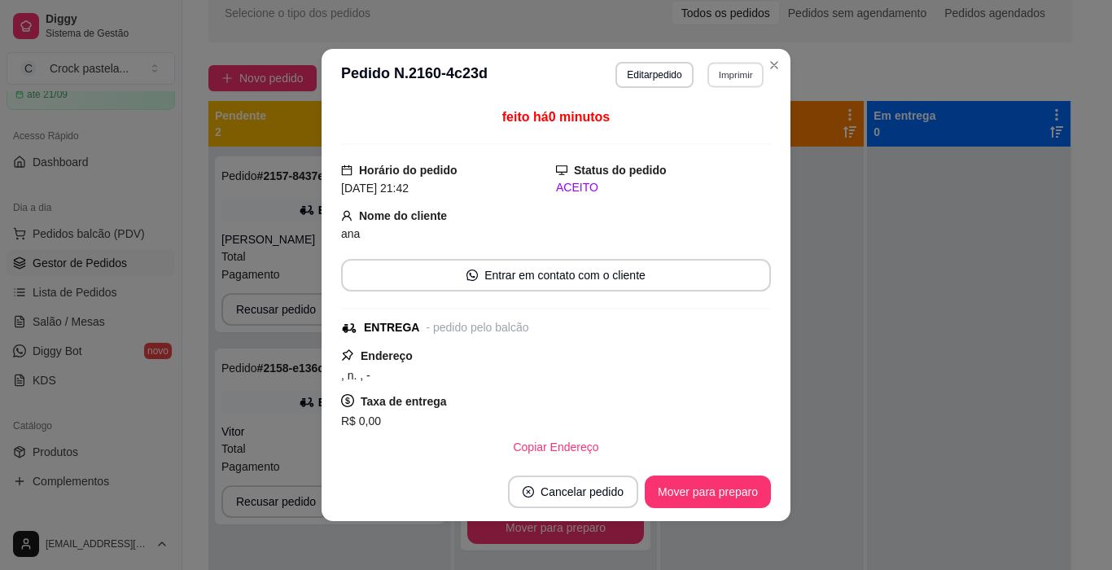
click at [730, 81] on button "Imprimir" at bounding box center [736, 74] width 56 height 25
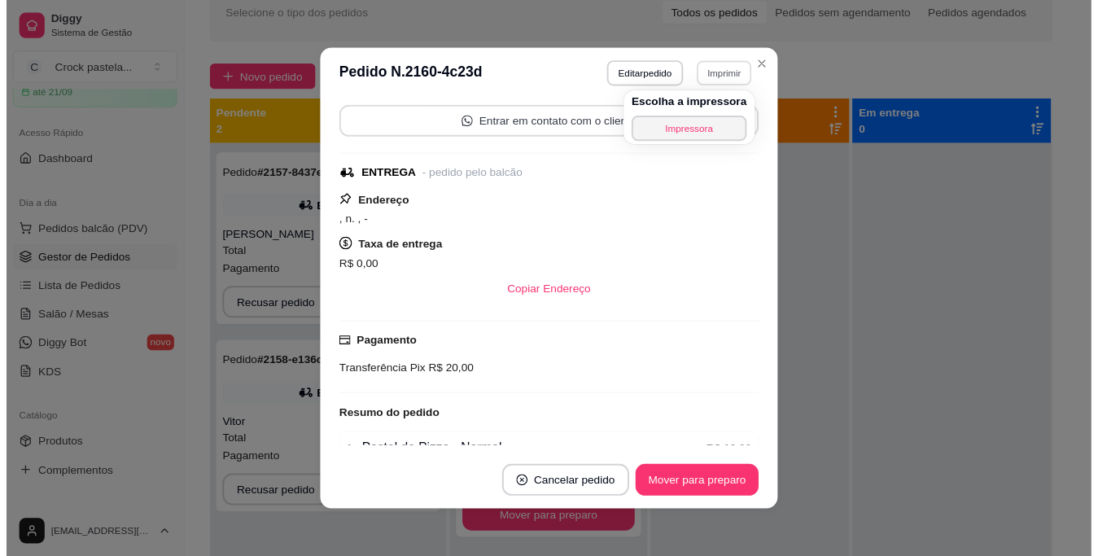
scroll to position [163, 0]
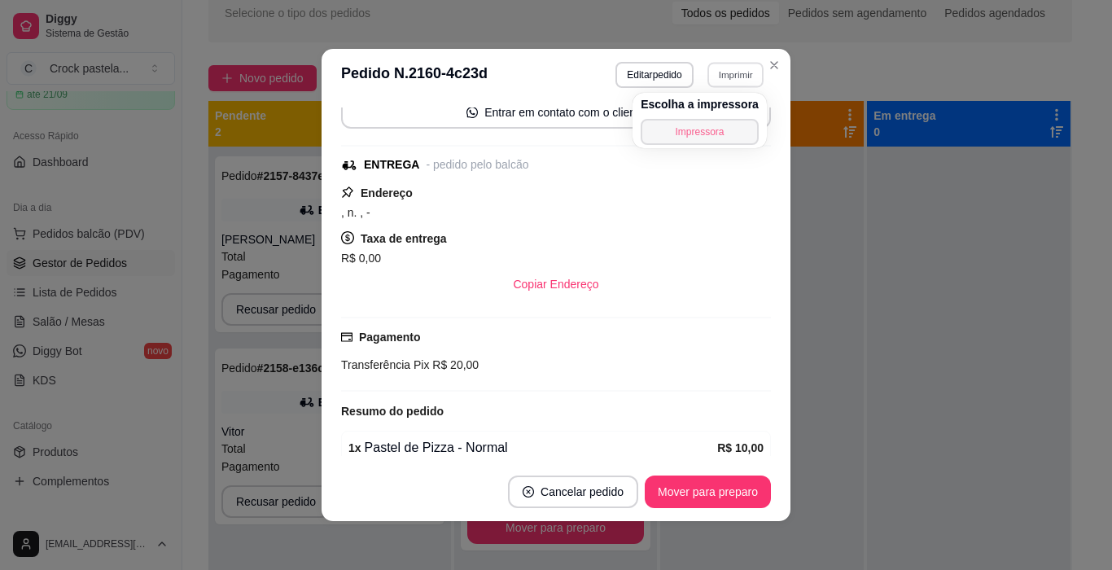
click at [675, 138] on button "Impressora" at bounding box center [700, 132] width 118 height 26
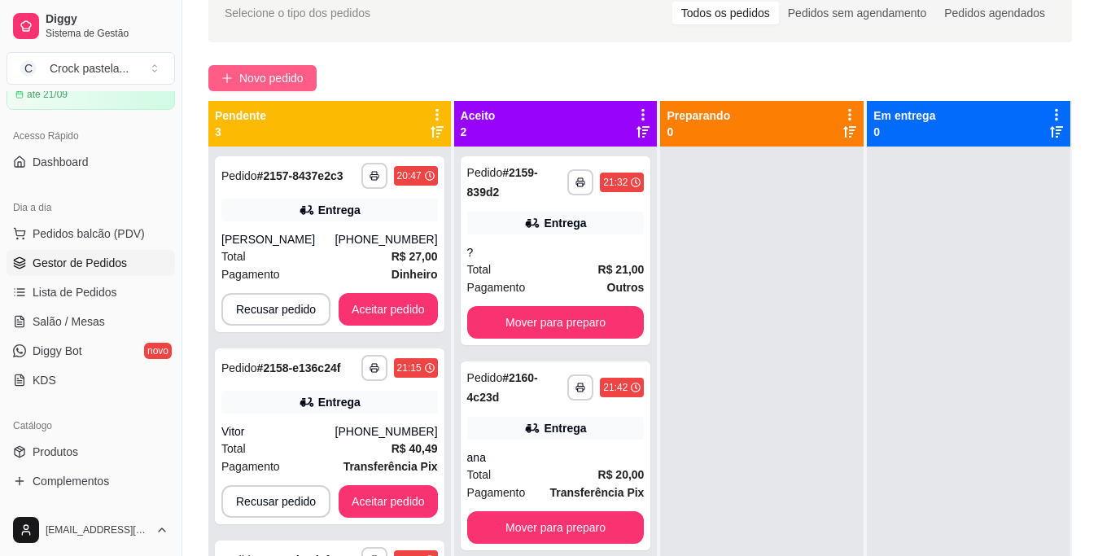
click at [271, 84] on span "Novo pedido" at bounding box center [271, 78] width 64 height 18
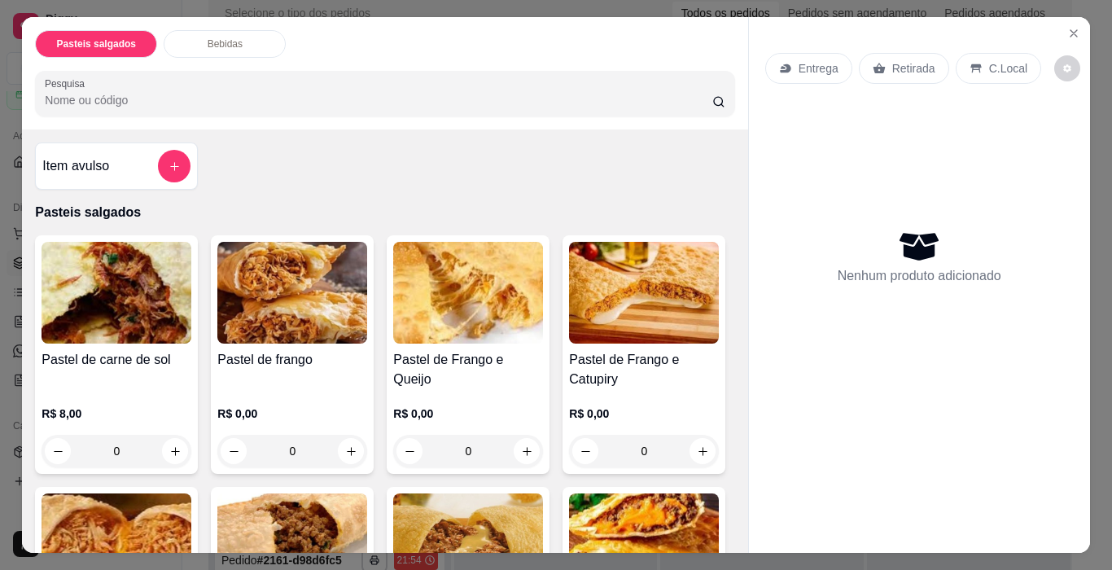
click at [344, 435] on div "0" at bounding box center [292, 451] width 150 height 33
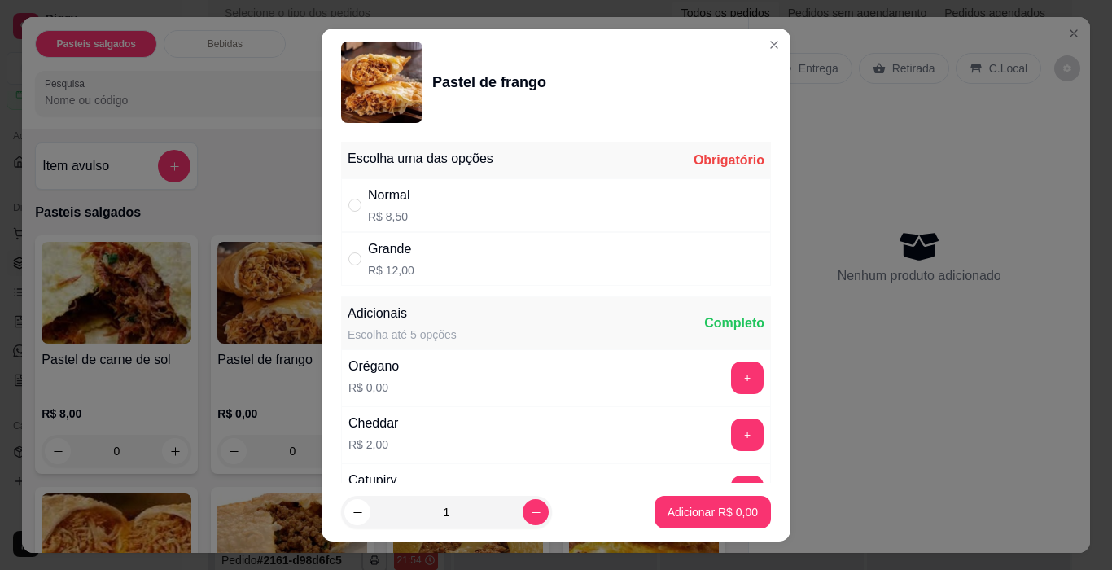
click at [402, 197] on div "Normal" at bounding box center [389, 196] width 42 height 20
radio input "true"
click at [523, 503] on button "increase-product-quantity" at bounding box center [536, 512] width 26 height 26
click at [523, 503] on button "increase-product-quantity" at bounding box center [535, 511] width 25 height 25
type input "3"
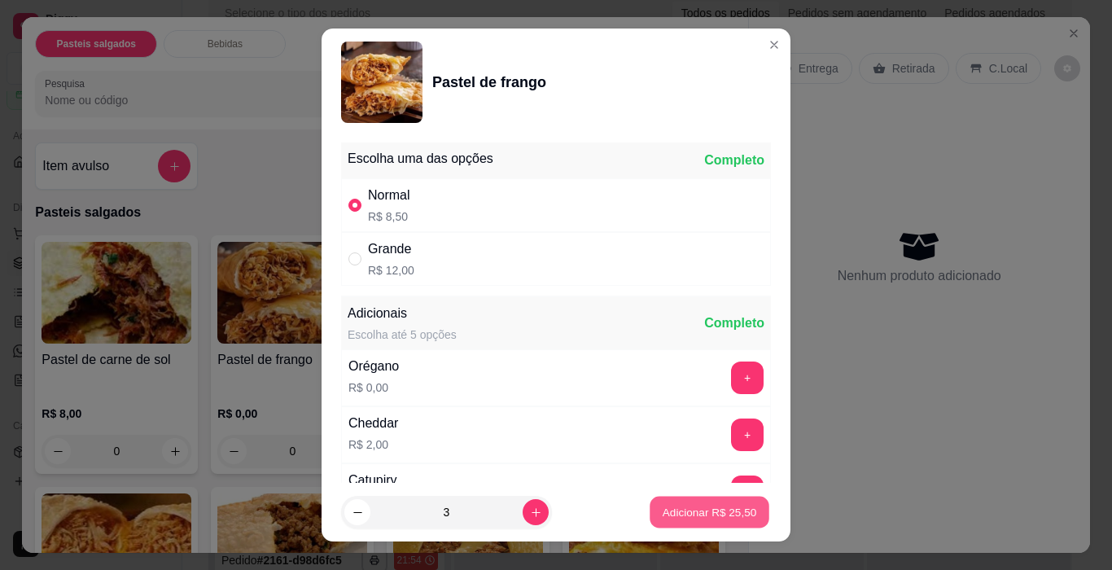
click at [663, 511] on p "Adicionar R$ 25,50" at bounding box center [710, 511] width 94 height 15
type input "3"
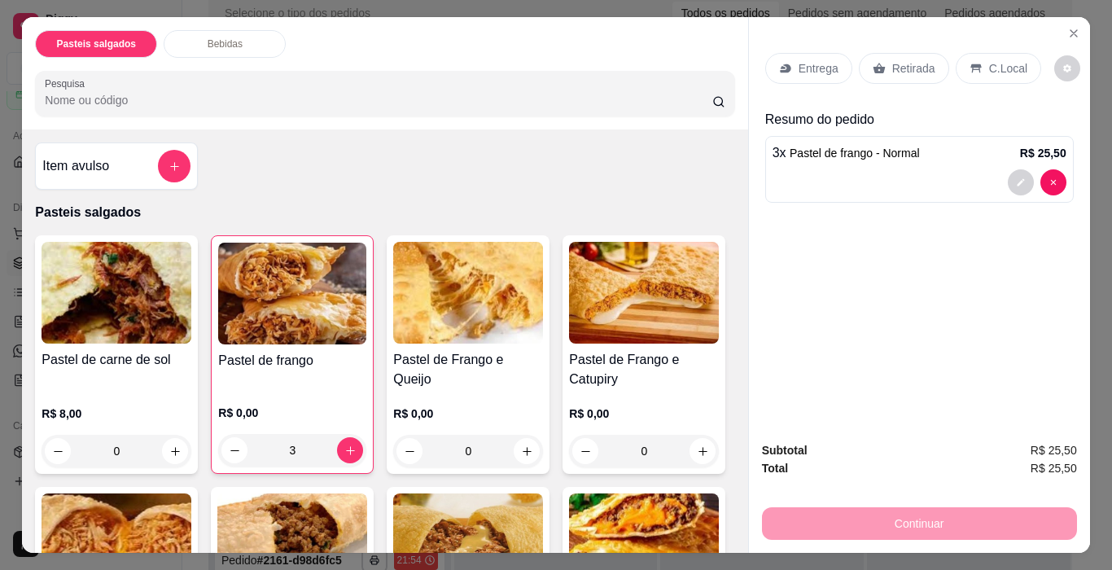
click at [892, 63] on p "Retirada" at bounding box center [913, 68] width 43 height 16
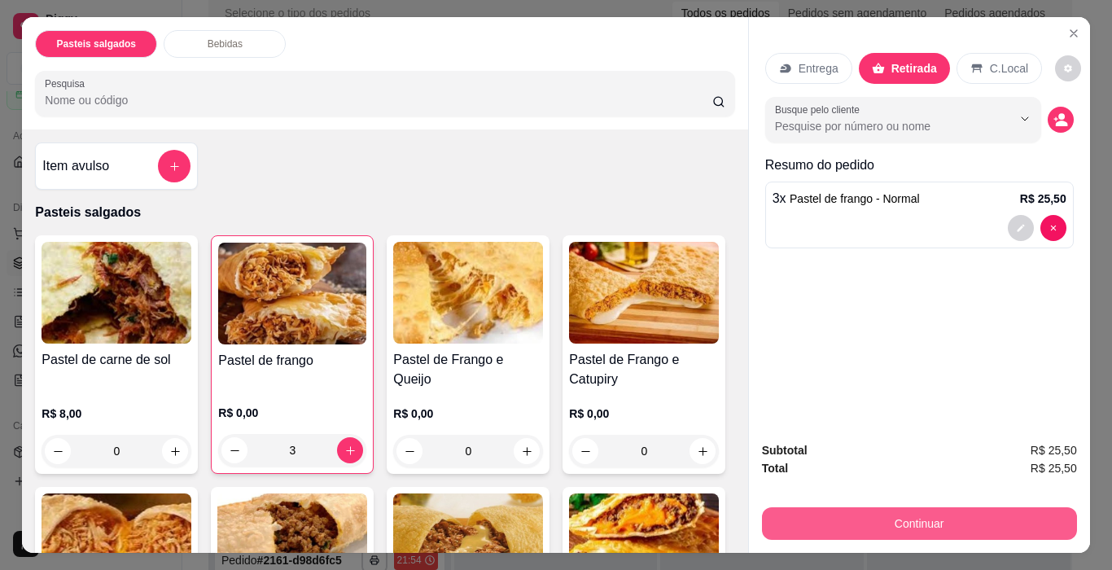
click at [942, 507] on button "Continuar" at bounding box center [919, 523] width 315 height 33
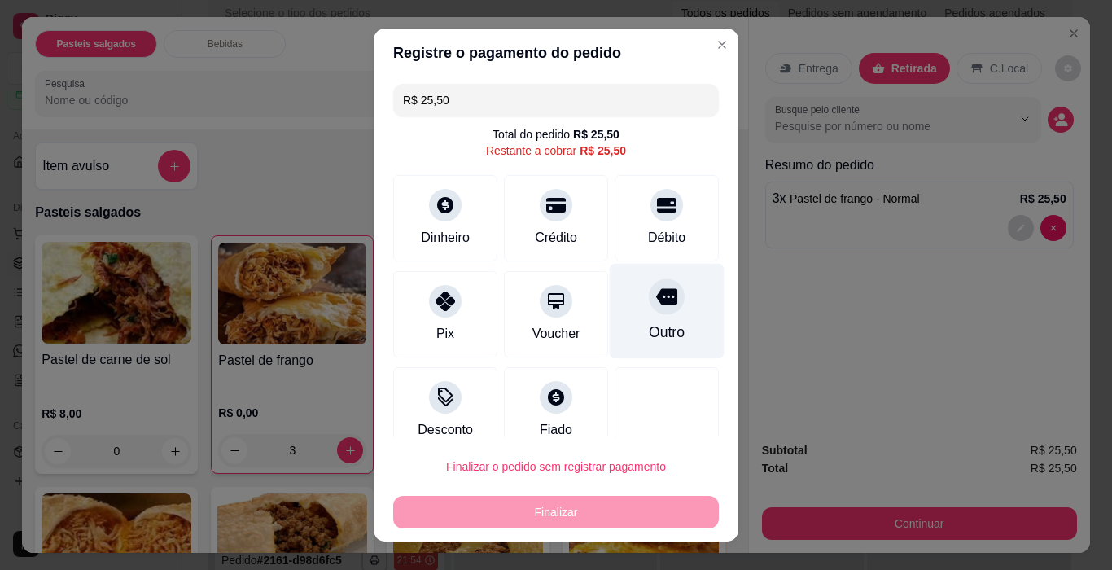
click at [656, 298] on icon at bounding box center [666, 296] width 21 height 21
type input "R$ 0,00"
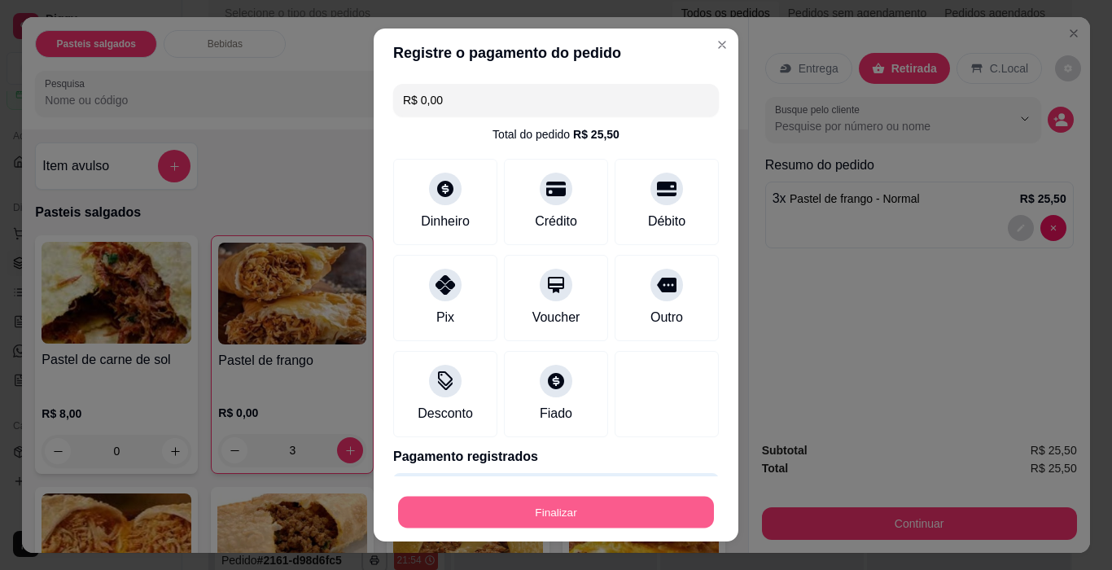
click at [650, 502] on button "Finalizar" at bounding box center [556, 513] width 316 height 32
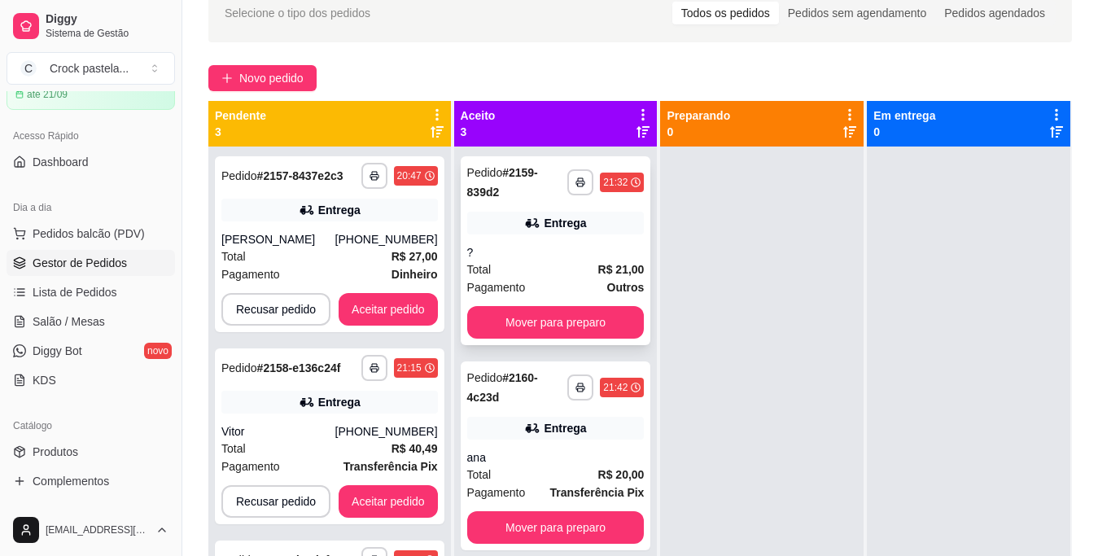
click at [596, 253] on div "?" at bounding box center [556, 252] width 178 height 16
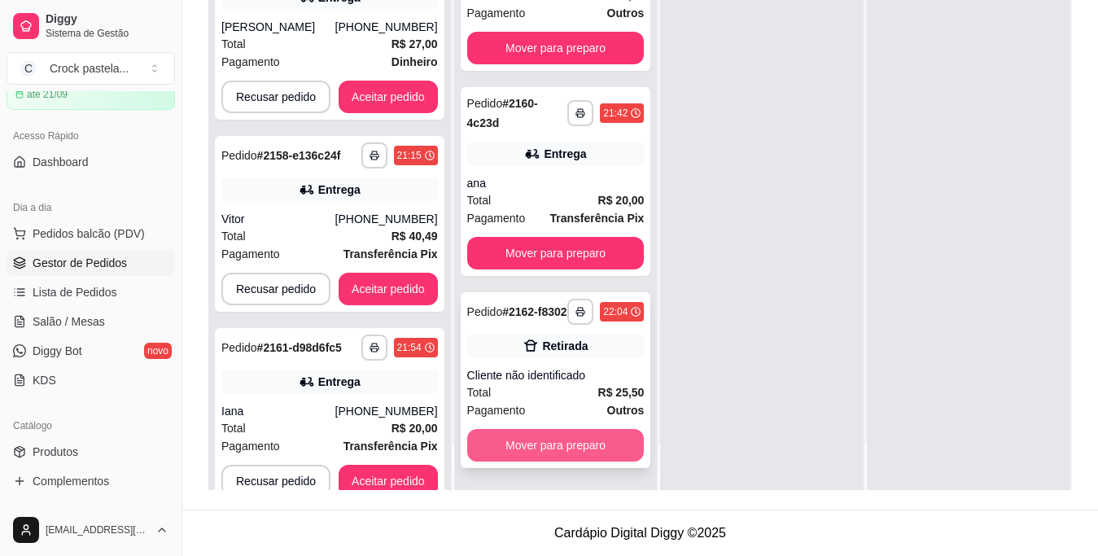
scroll to position [262, 0]
click at [601, 357] on div "**********" at bounding box center [556, 380] width 191 height 176
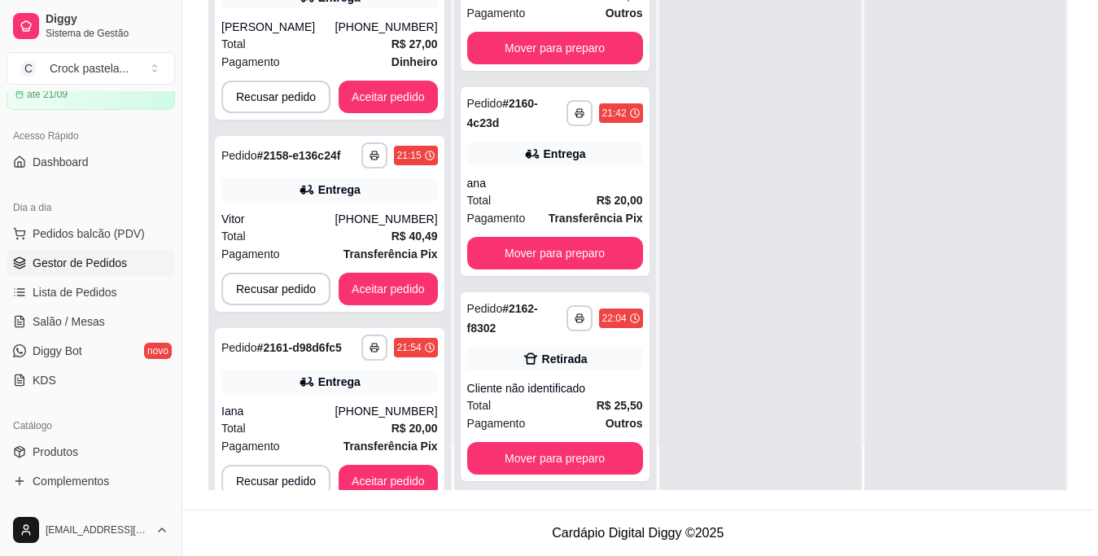
scroll to position [248, 0]
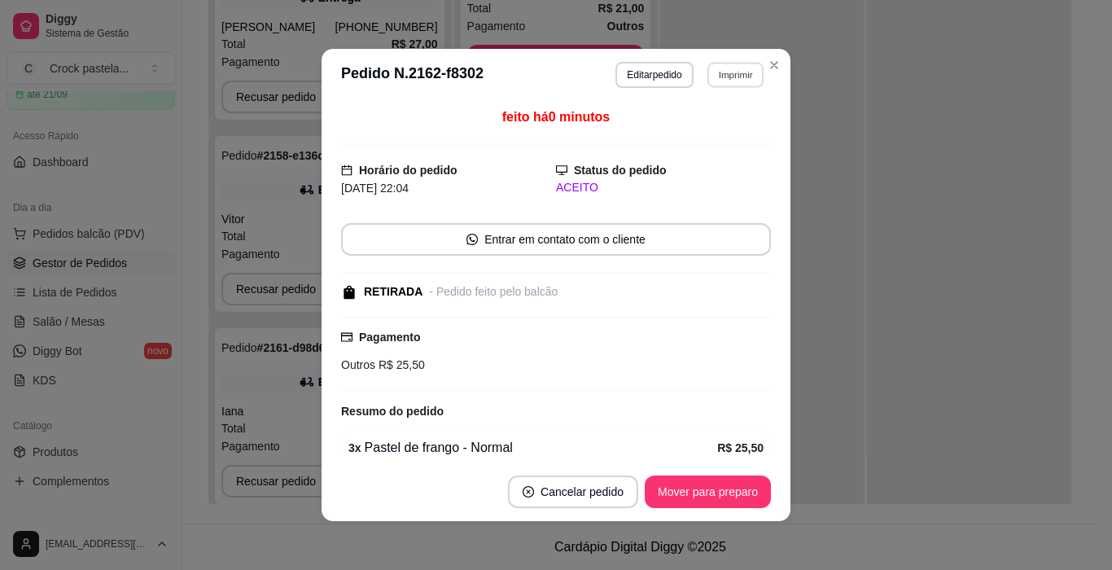
click at [734, 69] on button "Imprimir" at bounding box center [736, 74] width 56 height 25
click at [733, 139] on button "Impressora" at bounding box center [699, 131] width 114 height 25
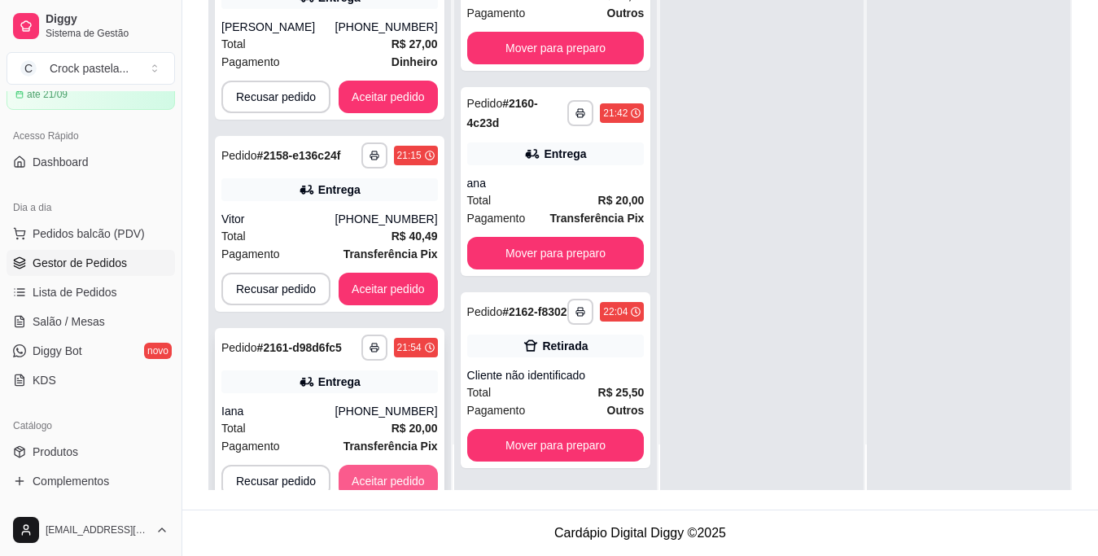
click at [392, 480] on button "Aceitar pedido" at bounding box center [388, 481] width 99 height 33
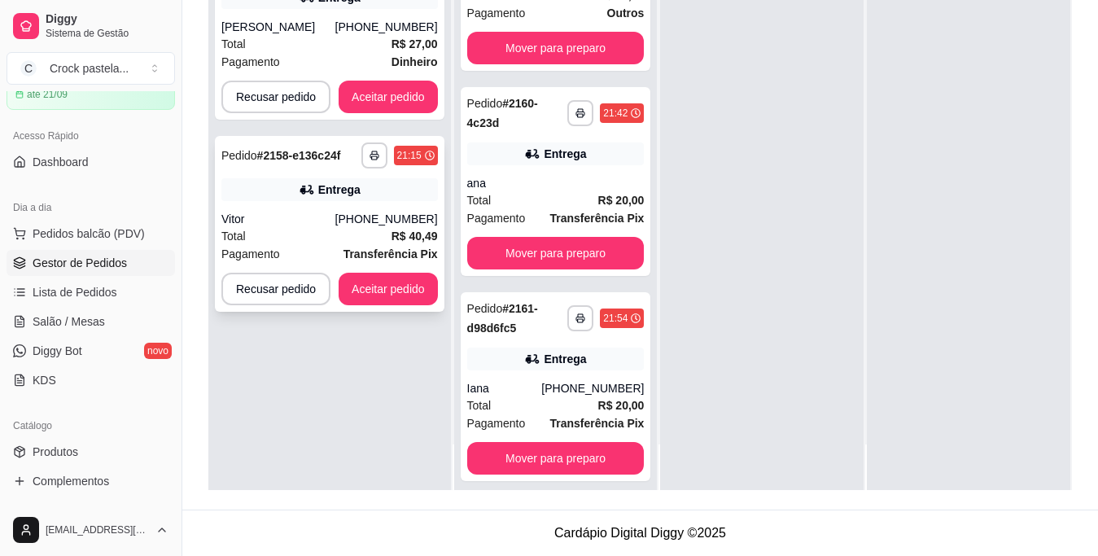
drag, startPoint x: 393, startPoint y: 480, endPoint x: 319, endPoint y: 258, distance: 233.5
click at [392, 464] on div "**********" at bounding box center [329, 212] width 243 height 556
click at [370, 294] on button "Aceitar pedido" at bounding box center [388, 289] width 99 height 33
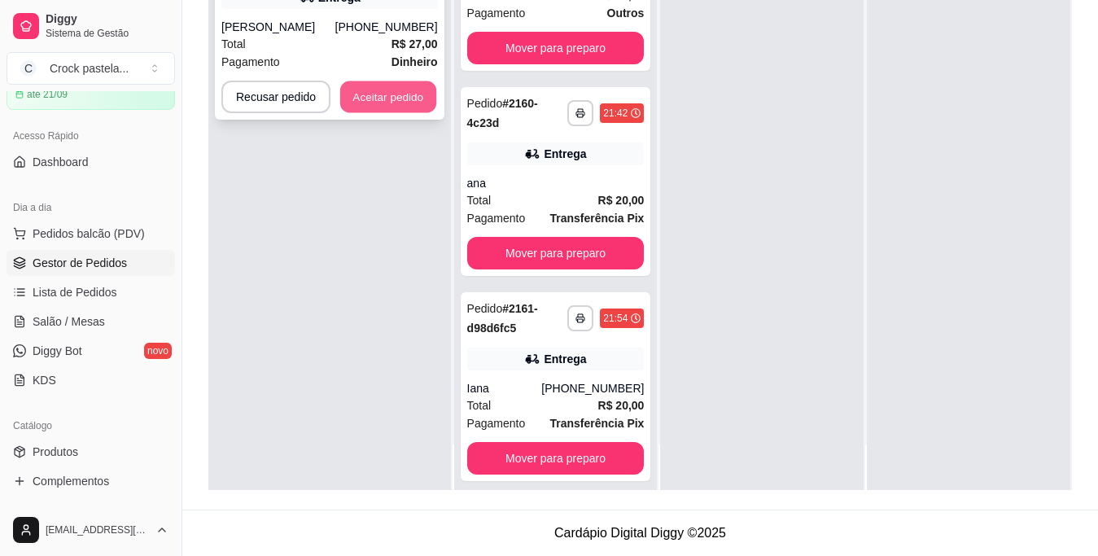
click at [416, 106] on button "Aceitar pedido" at bounding box center [388, 97] width 96 height 32
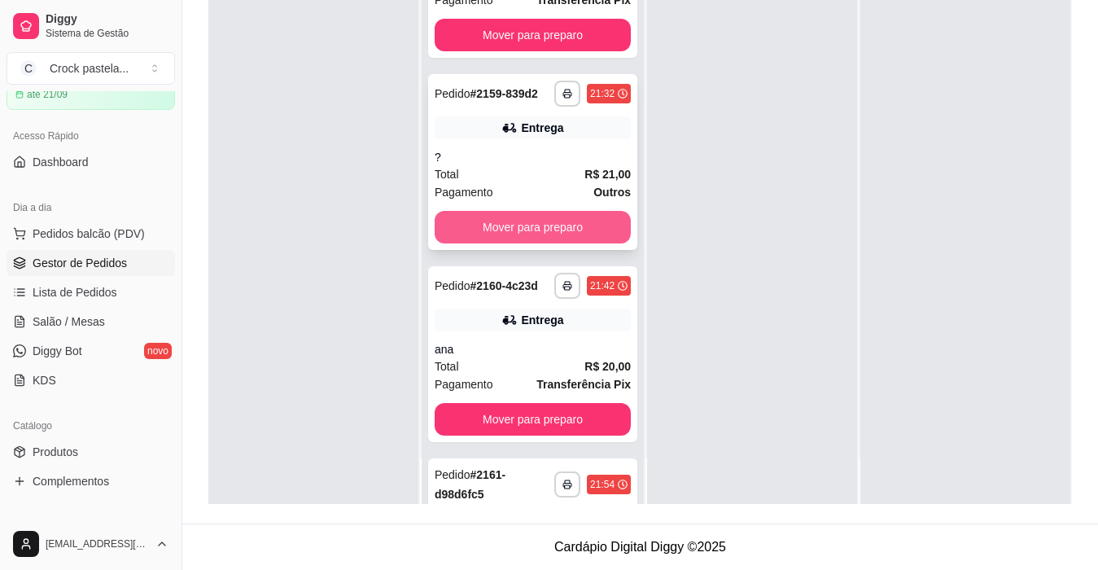
scroll to position [489, 0]
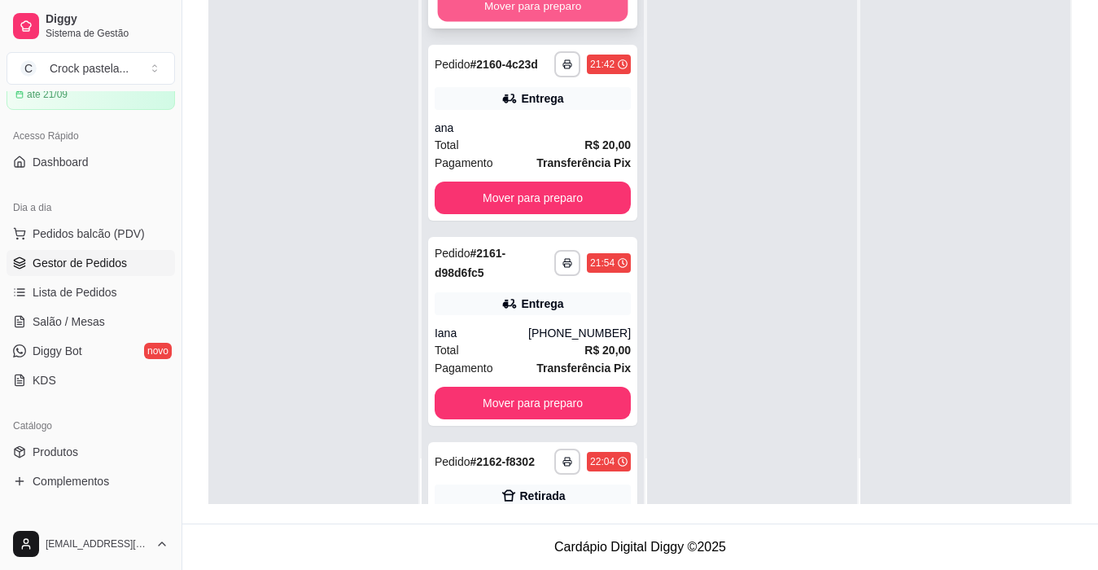
click at [553, 22] on button "Mover para preparo" at bounding box center [533, 6] width 191 height 32
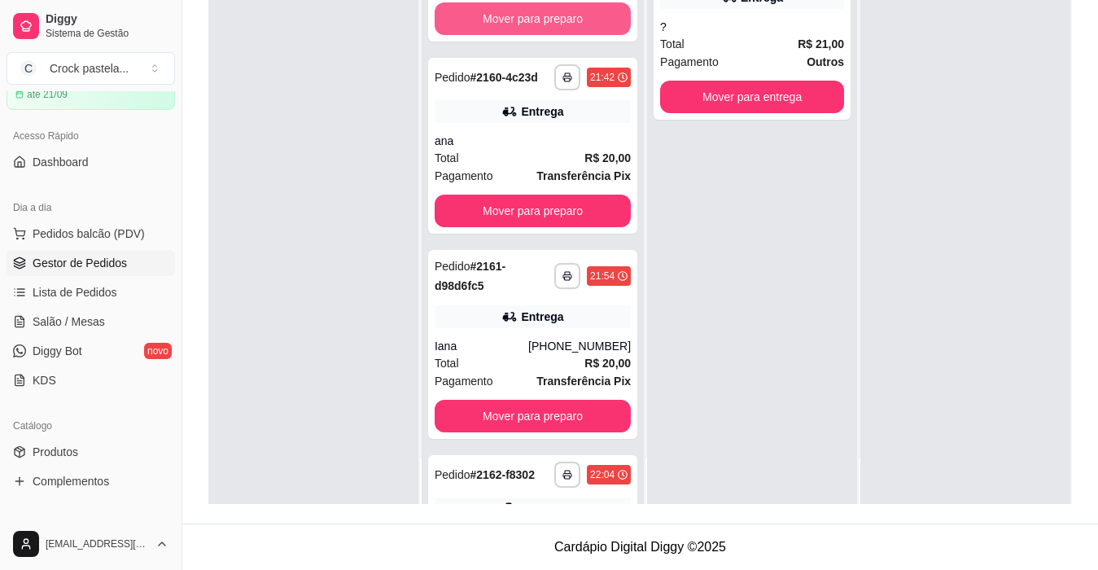
click at [553, 35] on button "Mover para preparo" at bounding box center [533, 18] width 196 height 33
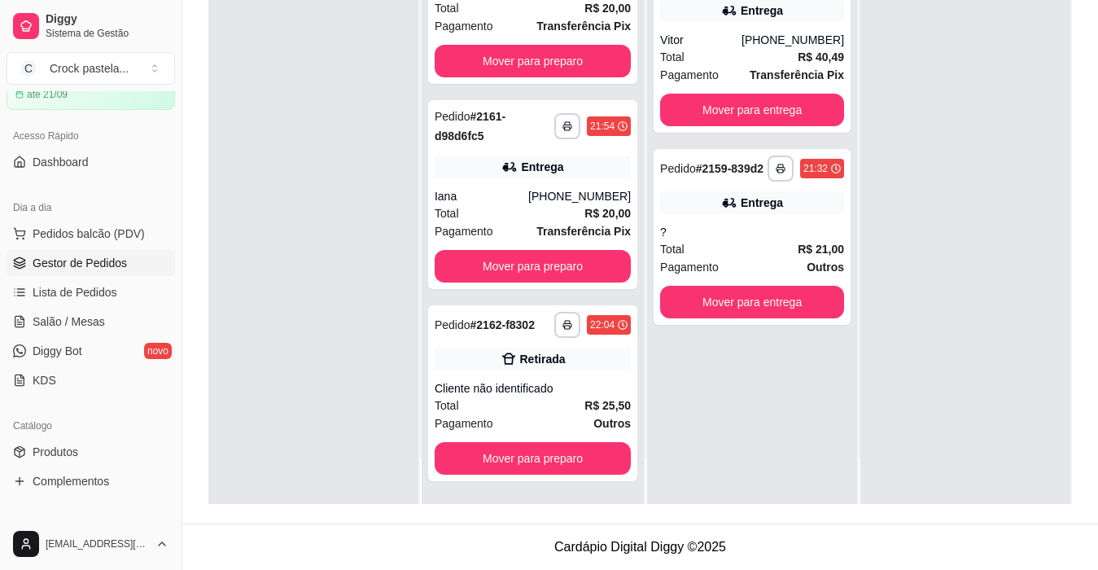
scroll to position [78, 0]
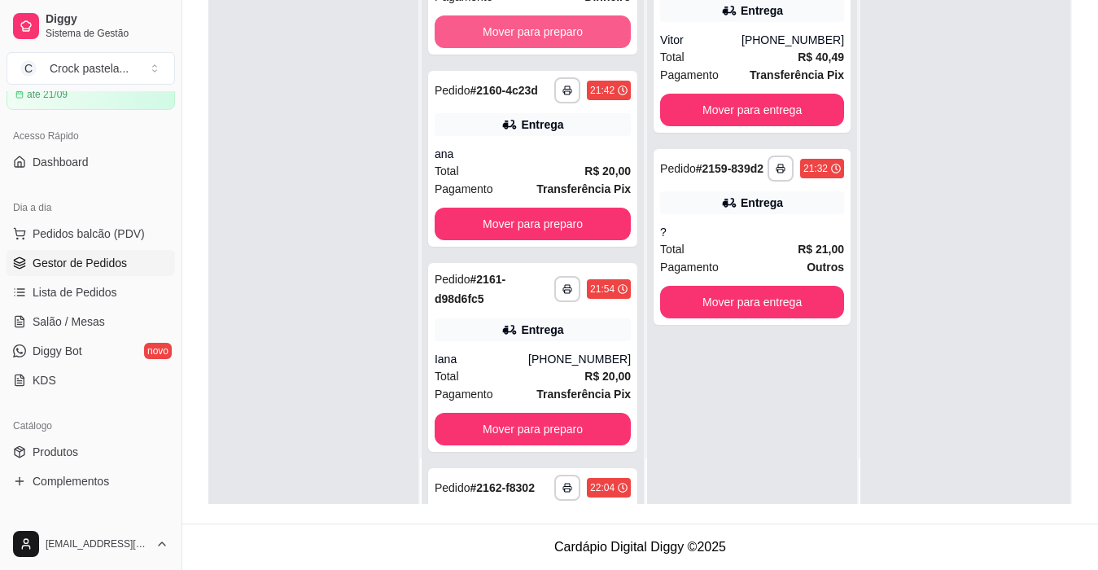
click at [553, 45] on button "Mover para preparo" at bounding box center [533, 31] width 196 height 33
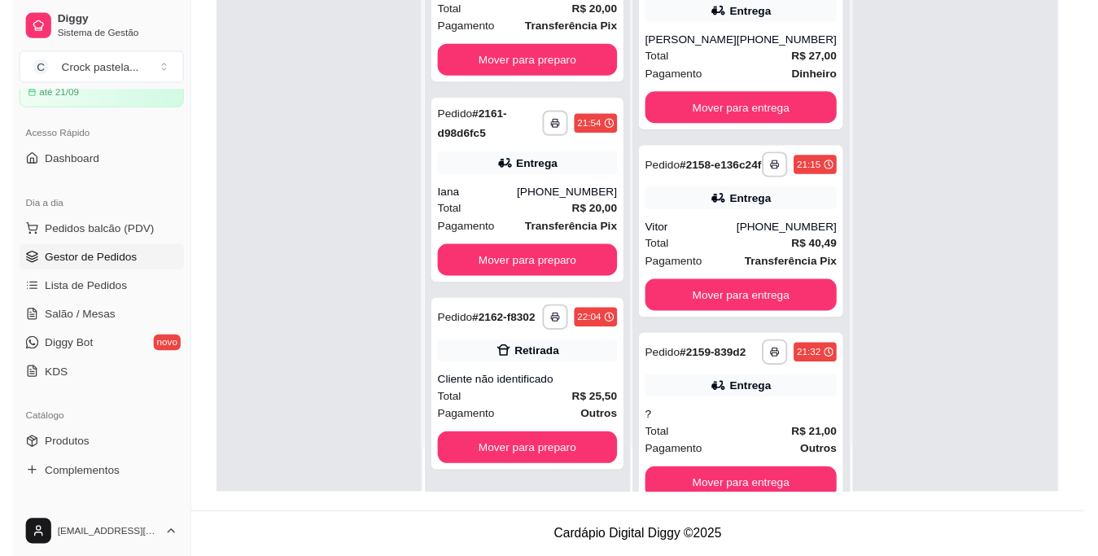
scroll to position [0, 0]
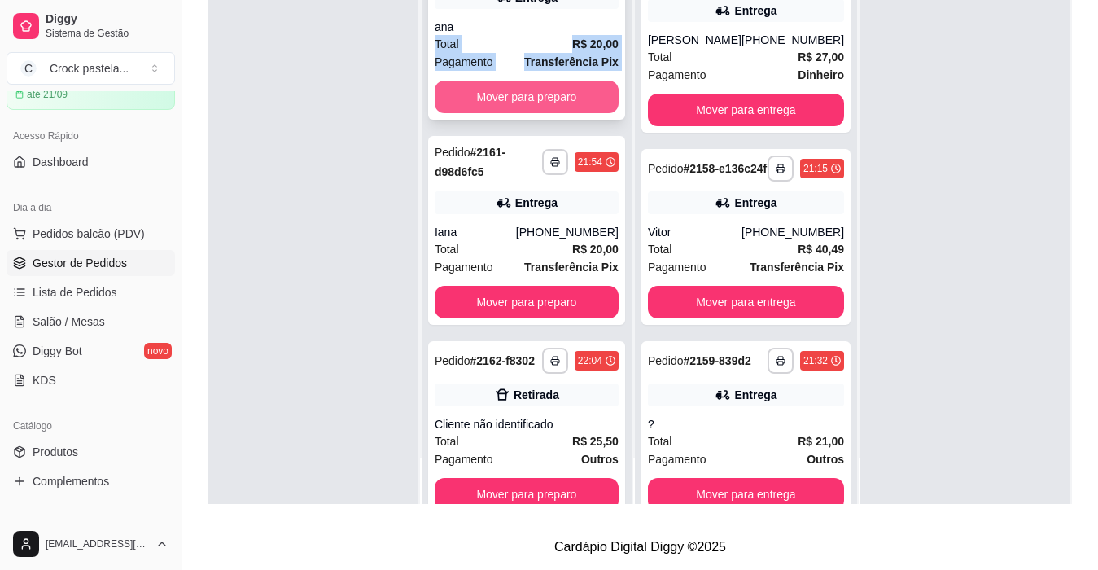
drag, startPoint x: 553, startPoint y: 45, endPoint x: 566, endPoint y: 114, distance: 70.4
click at [566, 114] on div "**********" at bounding box center [526, 32] width 197 height 176
click at [577, 113] on button "Mover para preparo" at bounding box center [527, 97] width 184 height 33
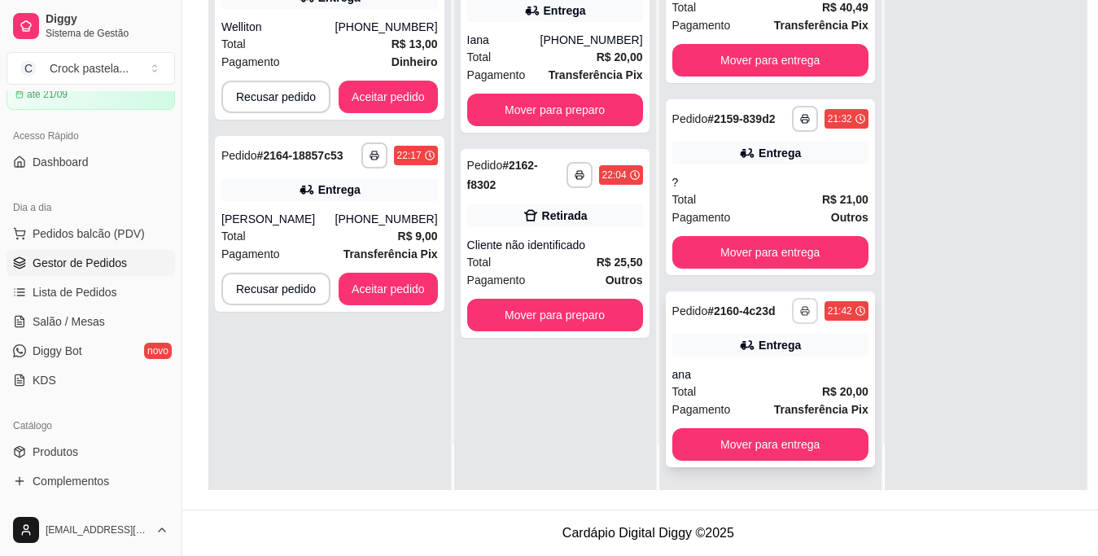
scroll to position [283, 0]
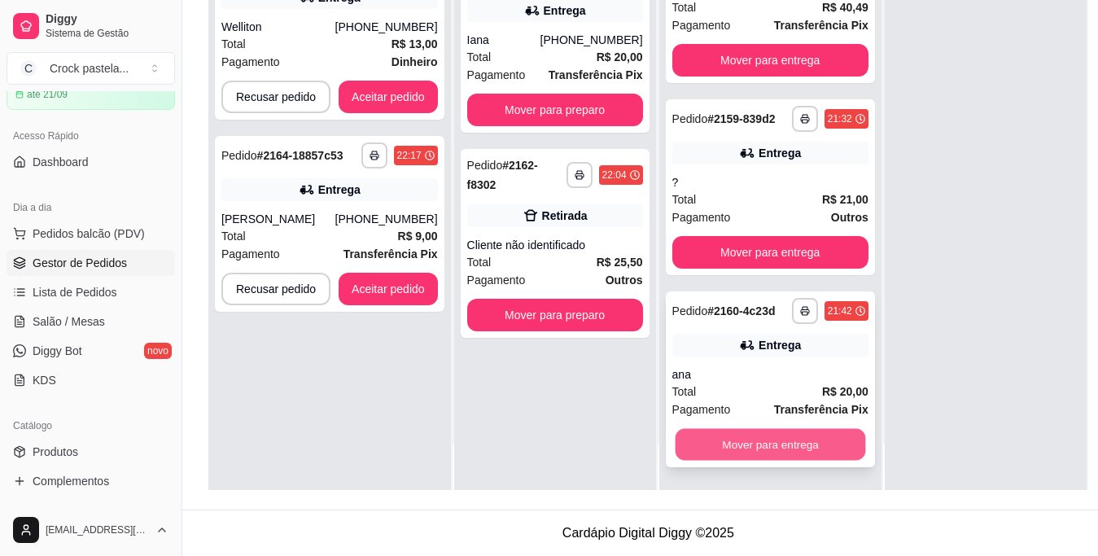
click at [787, 454] on button "Mover para entrega" at bounding box center [770, 445] width 191 height 32
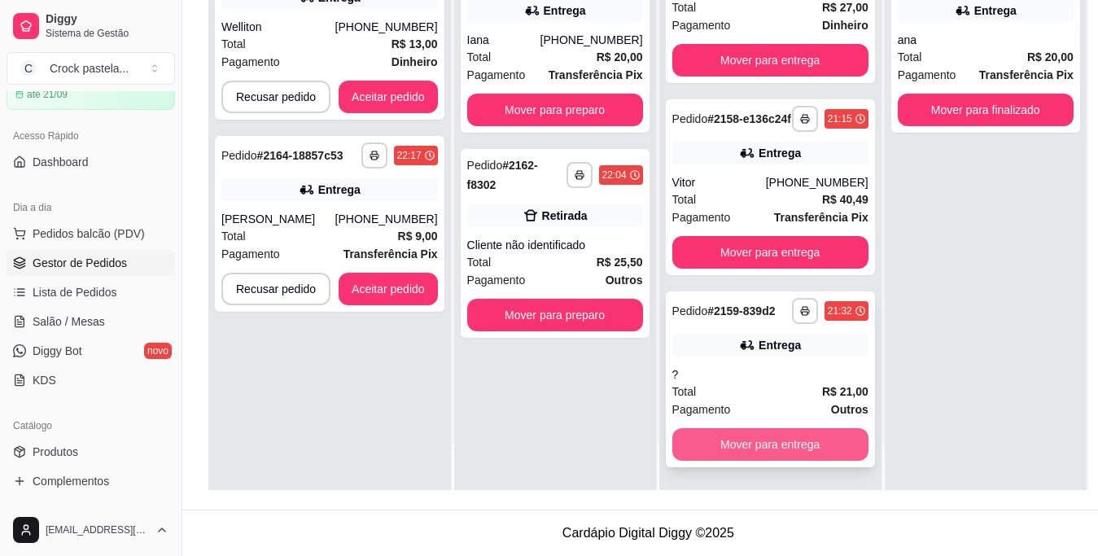
scroll to position [78, 0]
click at [784, 445] on button "Mover para entrega" at bounding box center [771, 444] width 196 height 33
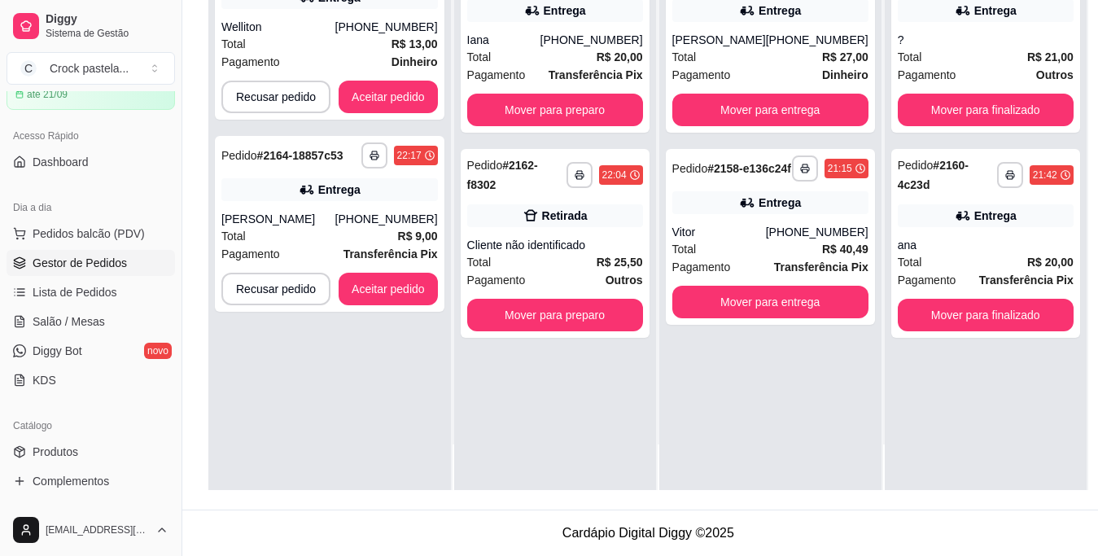
scroll to position [0, 0]
click at [783, 318] on button "Mover para entrega" at bounding box center [770, 303] width 191 height 32
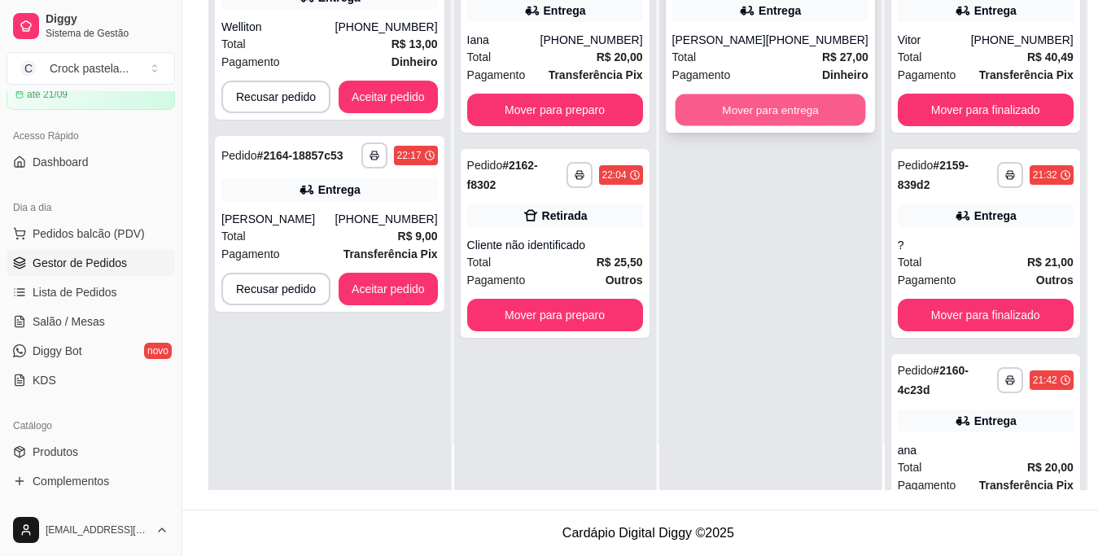
click at [778, 104] on button "Mover para entrega" at bounding box center [770, 110] width 191 height 32
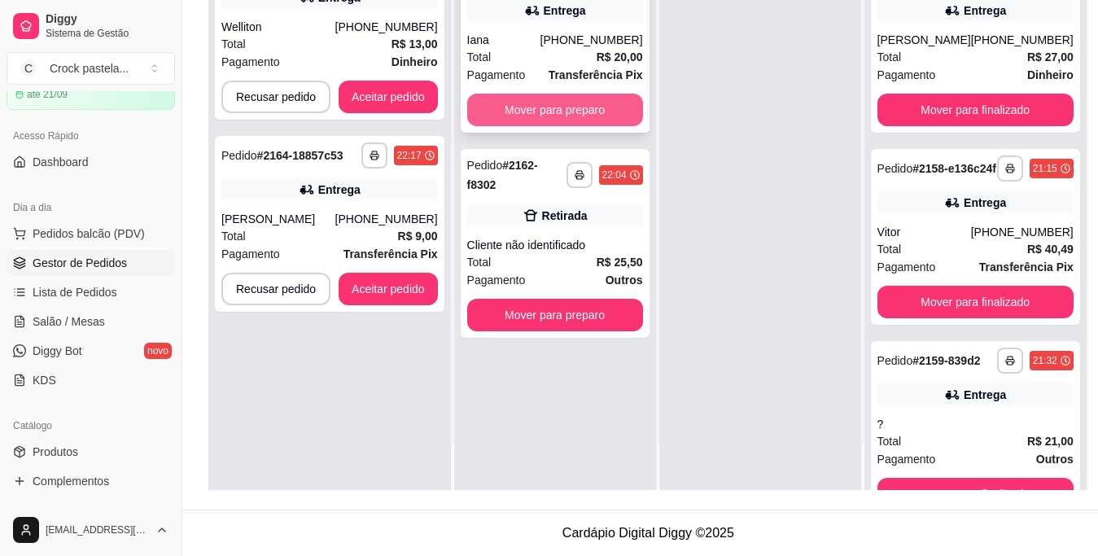
click at [555, 94] on button "Mover para preparo" at bounding box center [555, 110] width 176 height 33
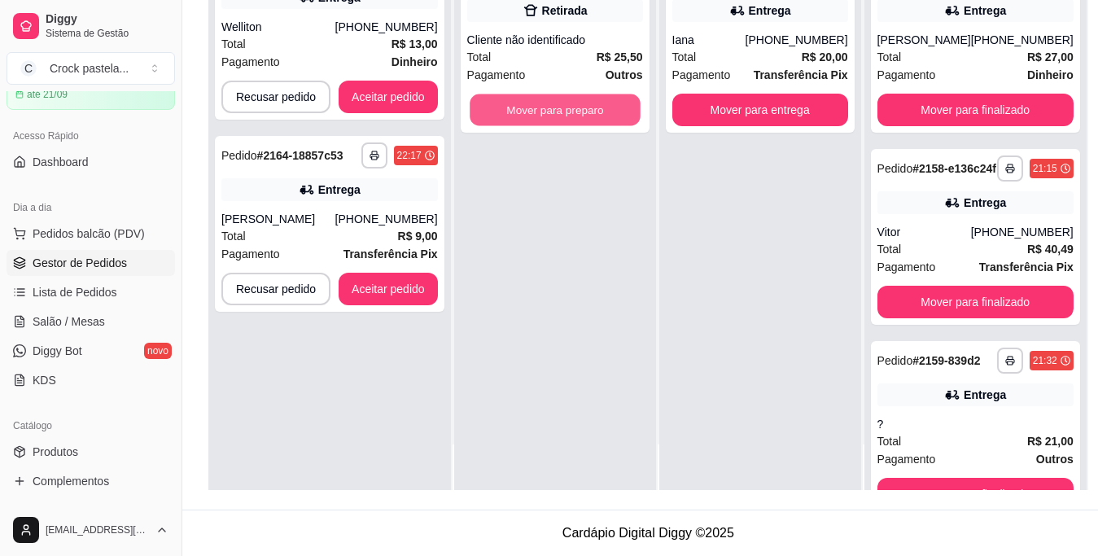
click at [555, 94] on button "Mover para preparo" at bounding box center [555, 110] width 171 height 32
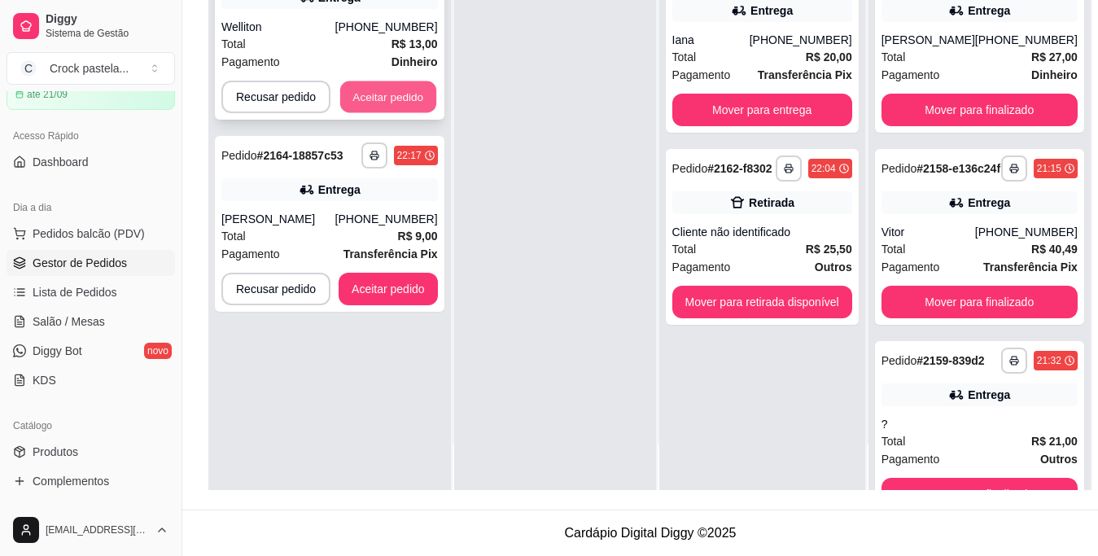
click at [405, 81] on button "Aceitar pedido" at bounding box center [388, 97] width 96 height 32
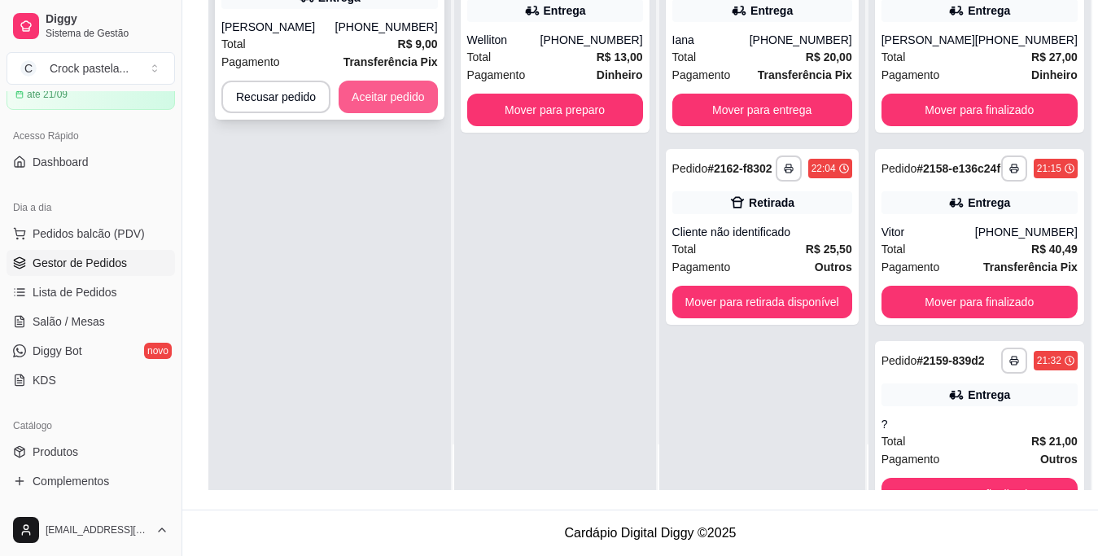
click at [405, 81] on button "Aceitar pedido" at bounding box center [388, 97] width 99 height 33
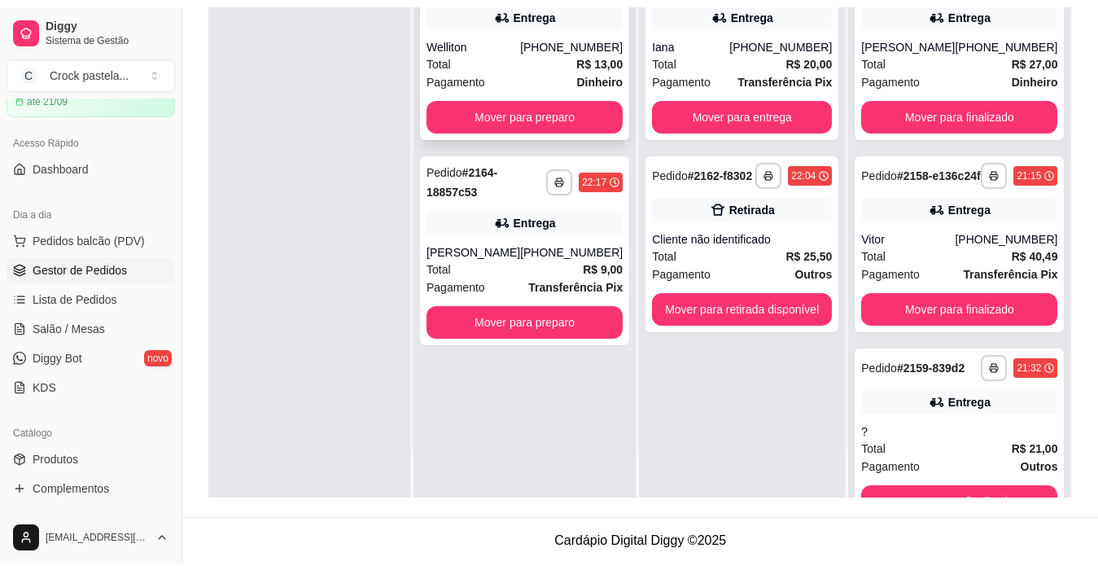
scroll to position [248, 0]
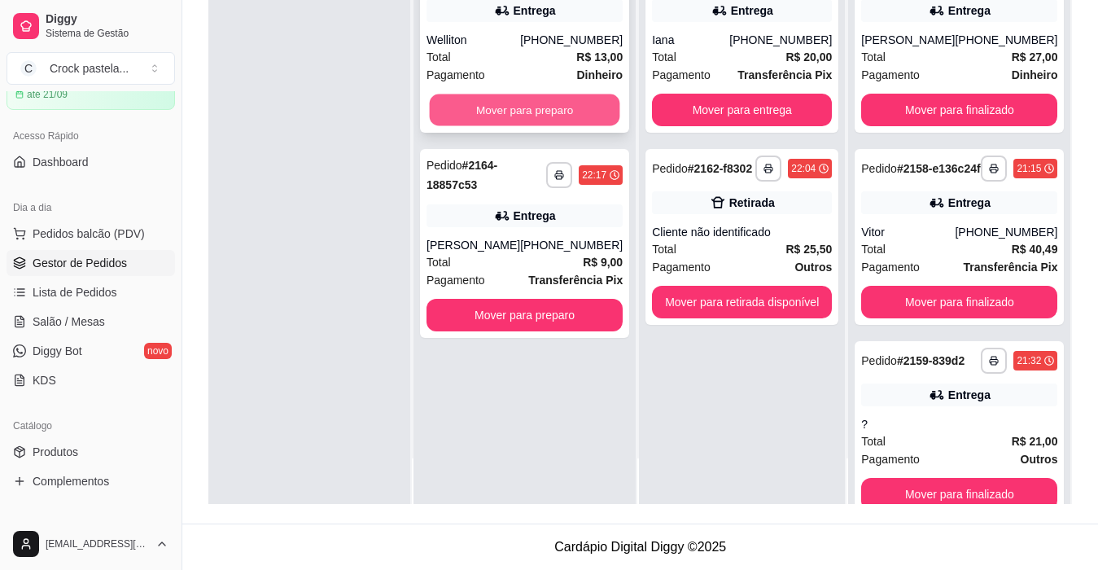
click at [585, 108] on button "Mover para preparo" at bounding box center [525, 110] width 191 height 32
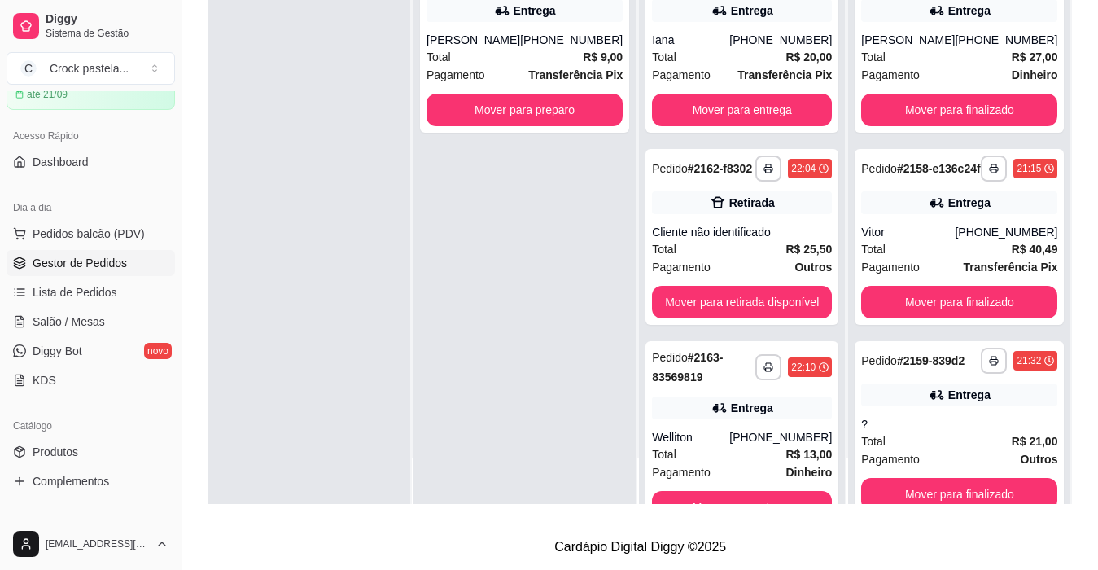
click at [585, 108] on div "**********" at bounding box center [524, 38] width 209 height 189
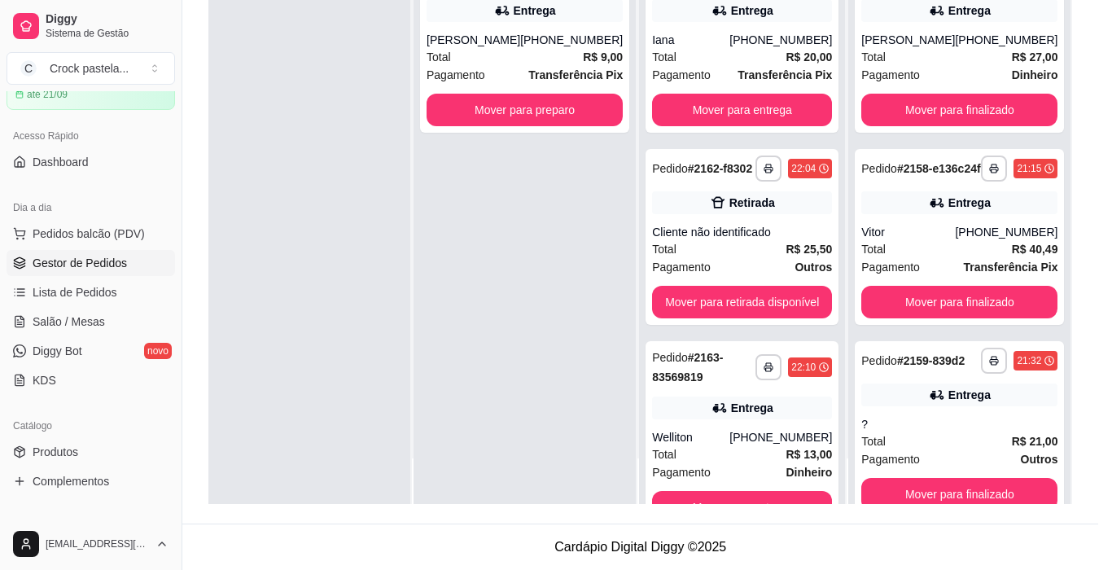
click at [611, 125] on div "feito há 1 minutos" at bounding box center [556, 125] width 433 height 37
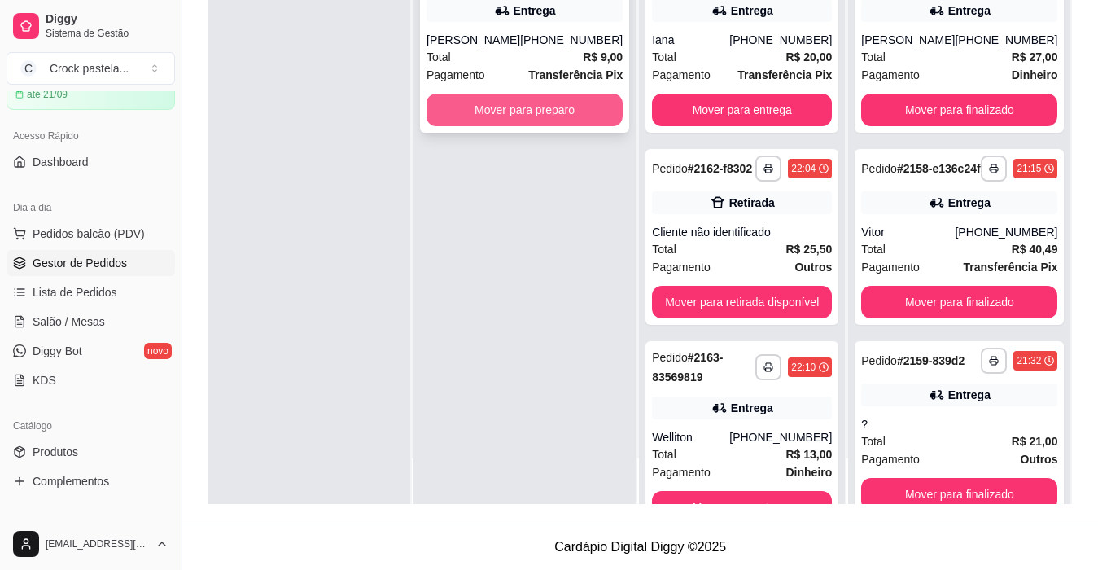
click at [561, 126] on button "Mover para preparo" at bounding box center [525, 110] width 196 height 33
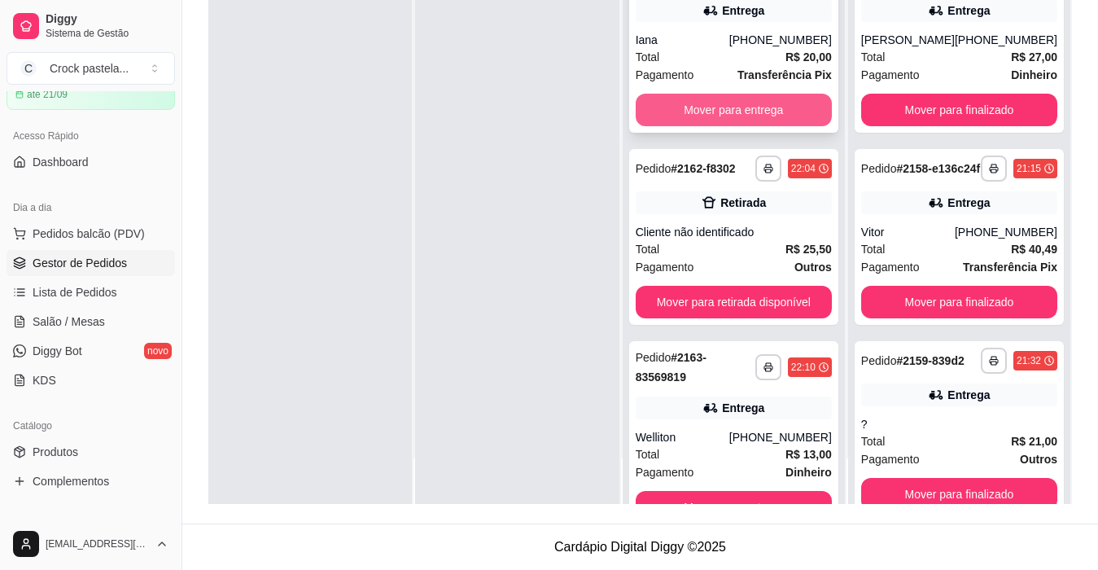
click at [704, 109] on button "Mover para entrega" at bounding box center [734, 110] width 196 height 33
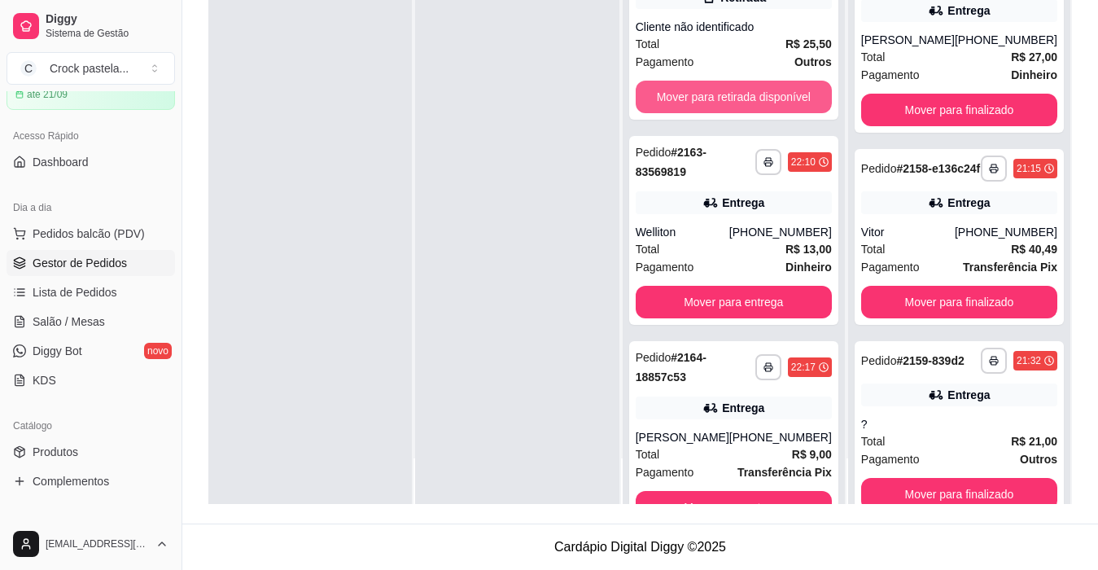
click at [704, 109] on button "Mover para retirada disponível" at bounding box center [734, 97] width 196 height 33
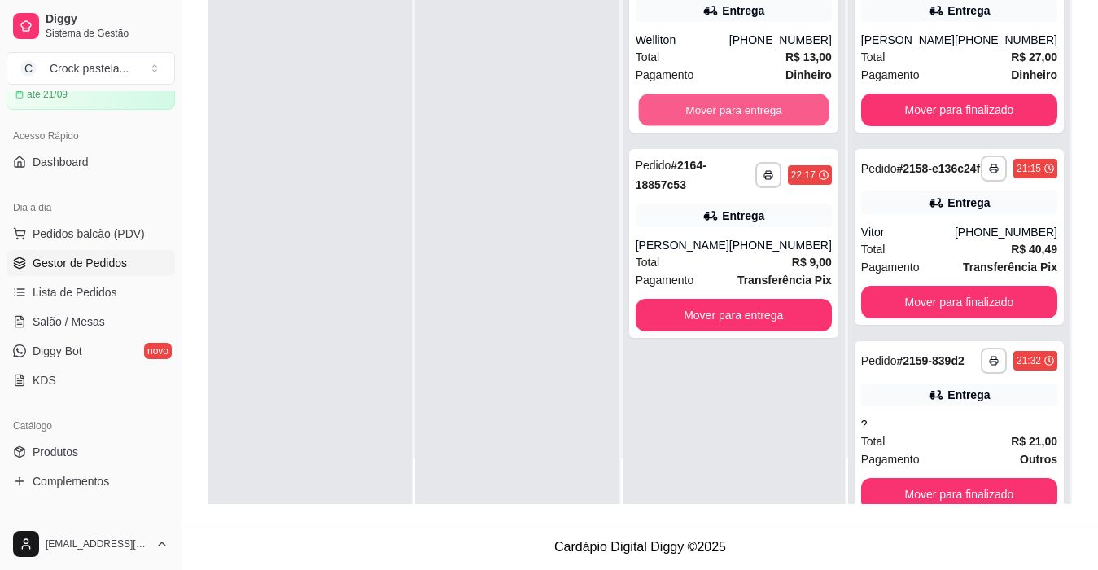
click at [704, 109] on button "Mover para entrega" at bounding box center [733, 110] width 191 height 32
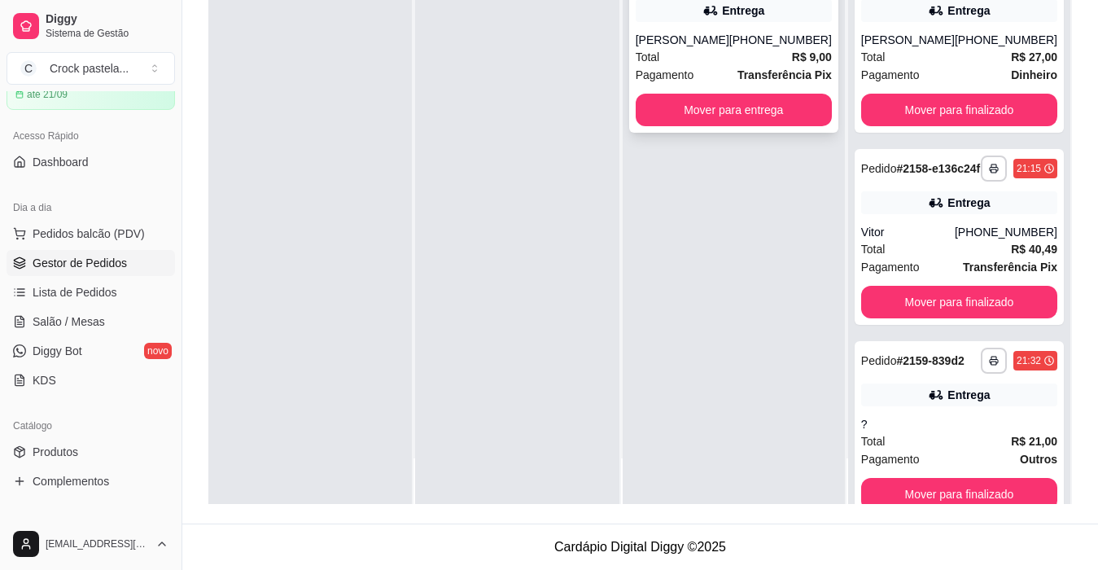
click at [705, 109] on div "**********" at bounding box center [733, 38] width 209 height 189
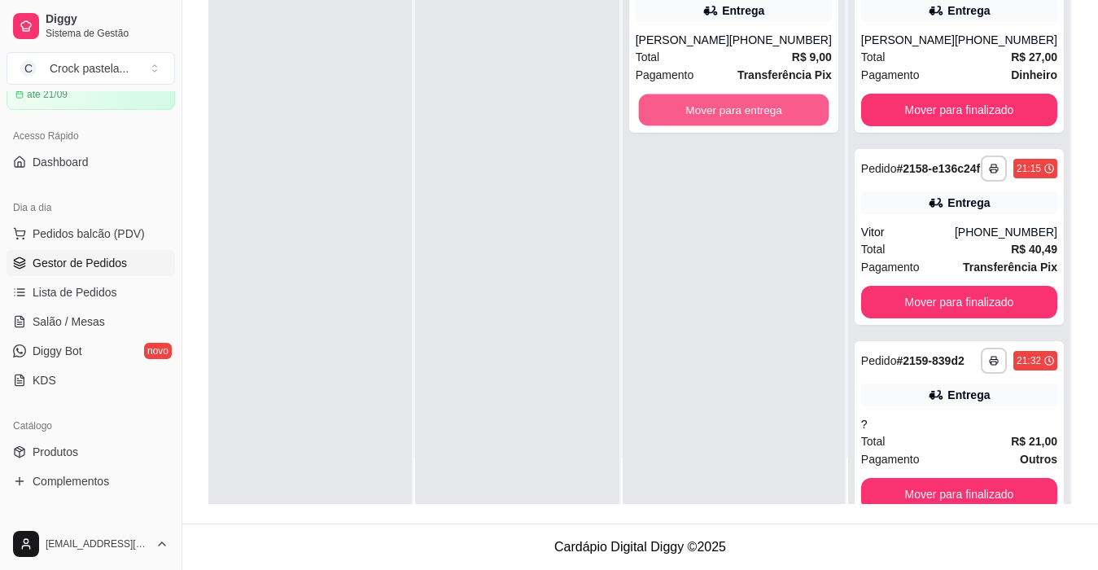
click at [818, 116] on button "Mover para entrega" at bounding box center [733, 110] width 191 height 32
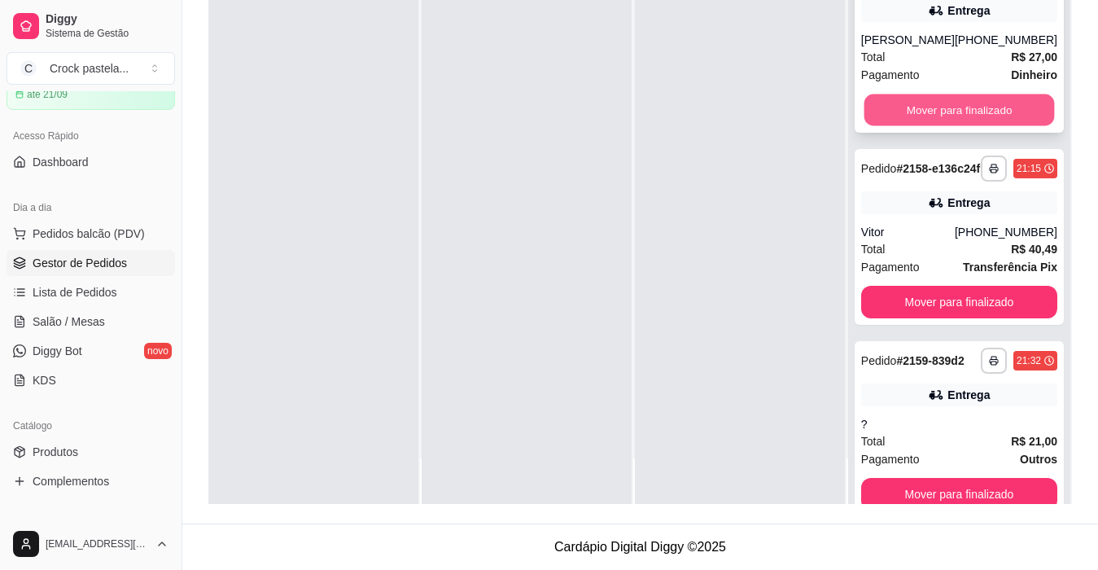
click at [884, 124] on button "Mover para finalizado" at bounding box center [959, 110] width 191 height 32
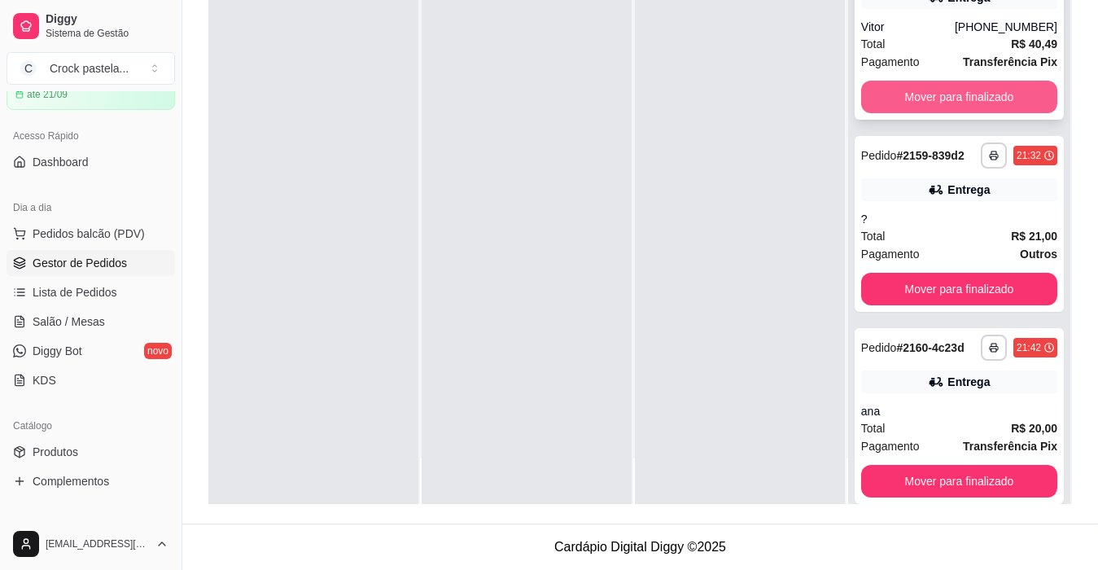
click at [940, 113] on button "Mover para finalizado" at bounding box center [959, 97] width 196 height 33
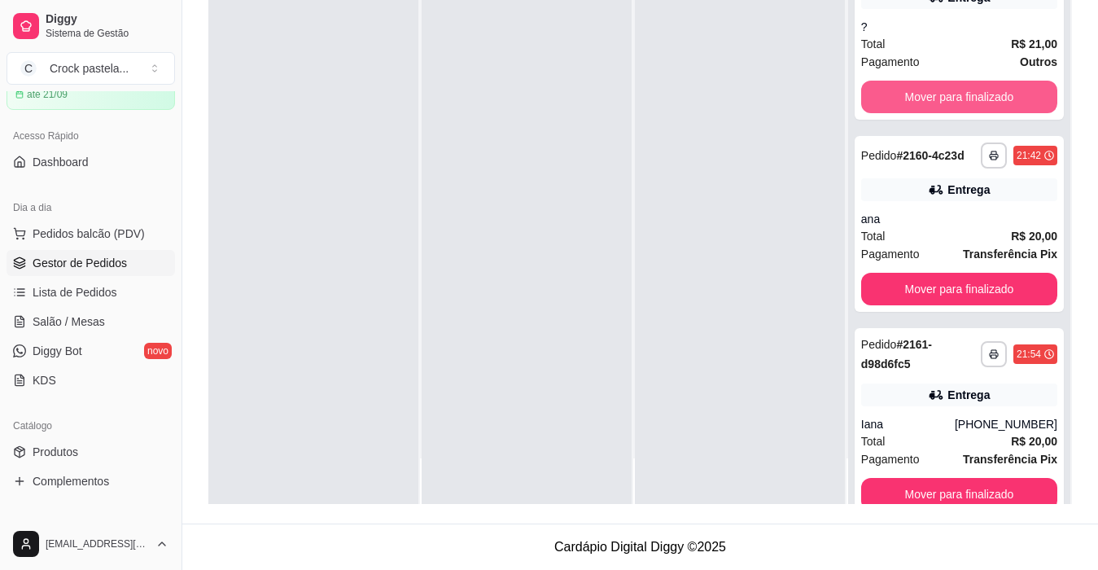
click at [940, 113] on button "Mover para finalizado" at bounding box center [959, 97] width 196 height 33
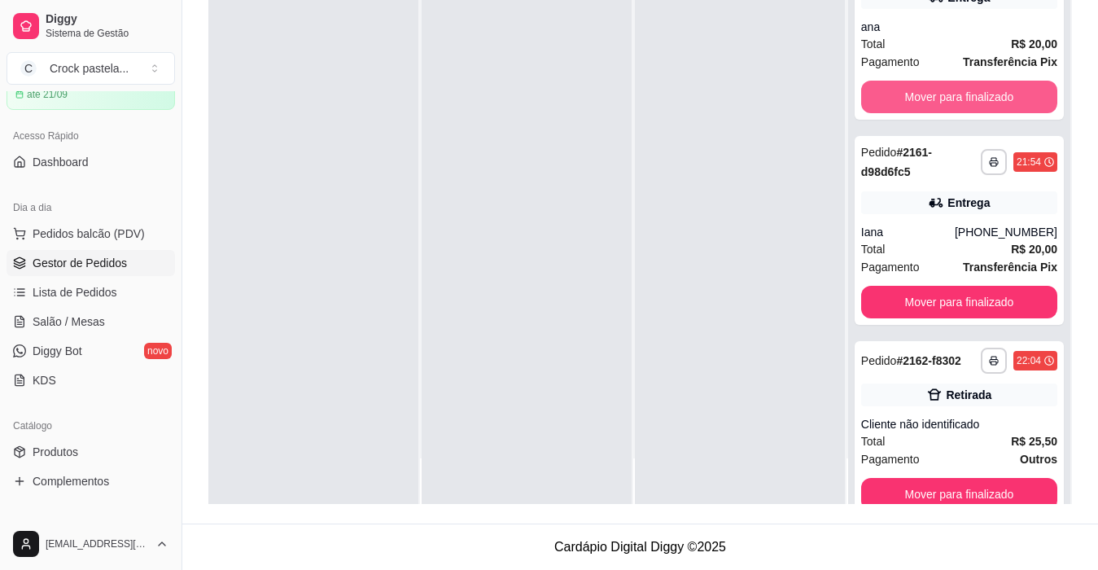
click at [940, 113] on button "Mover para finalizado" at bounding box center [959, 97] width 196 height 33
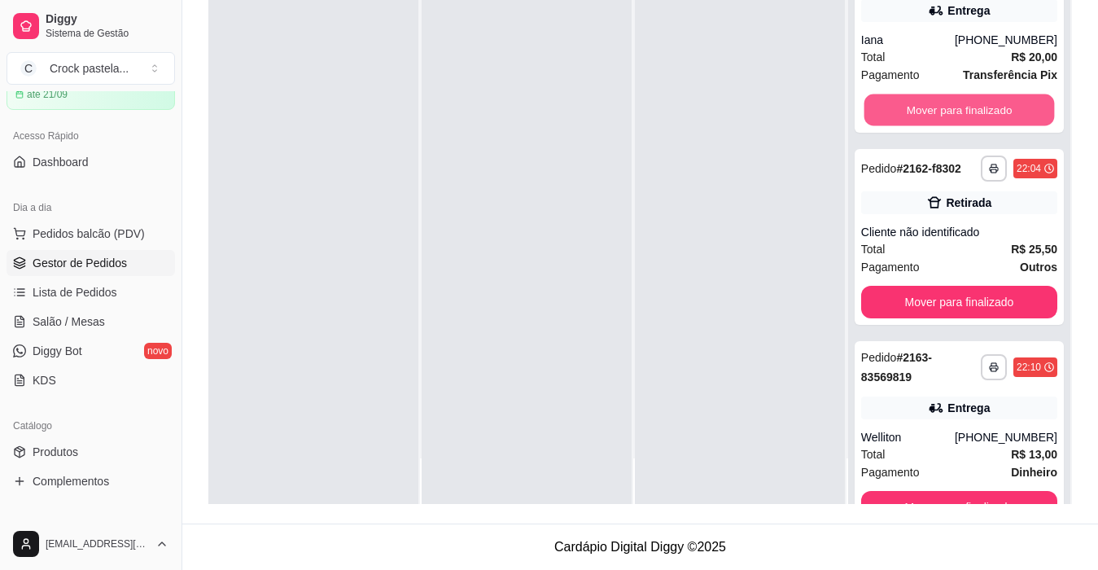
click at [940, 116] on button "Mover para finalizado" at bounding box center [959, 110] width 191 height 32
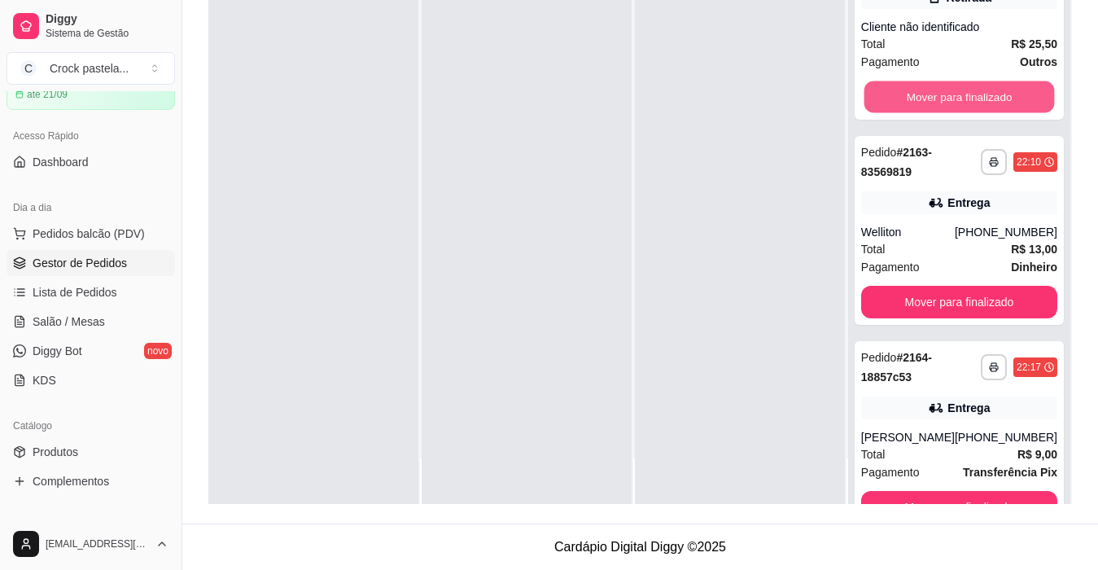
click at [940, 113] on button "Mover para finalizado" at bounding box center [959, 97] width 191 height 32
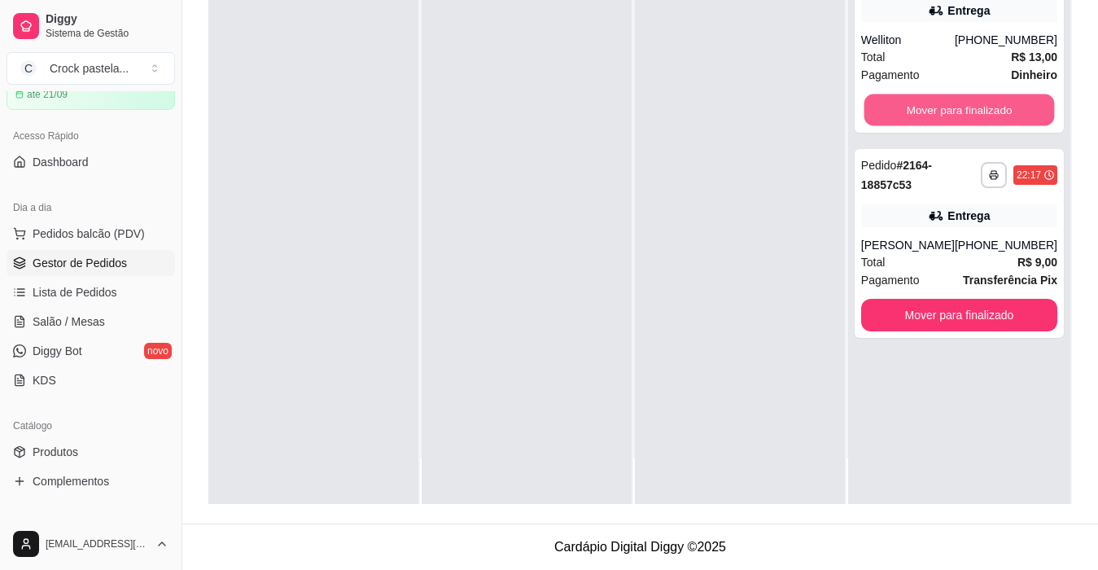
click at [940, 116] on button "Mover para finalizado" at bounding box center [959, 110] width 191 height 32
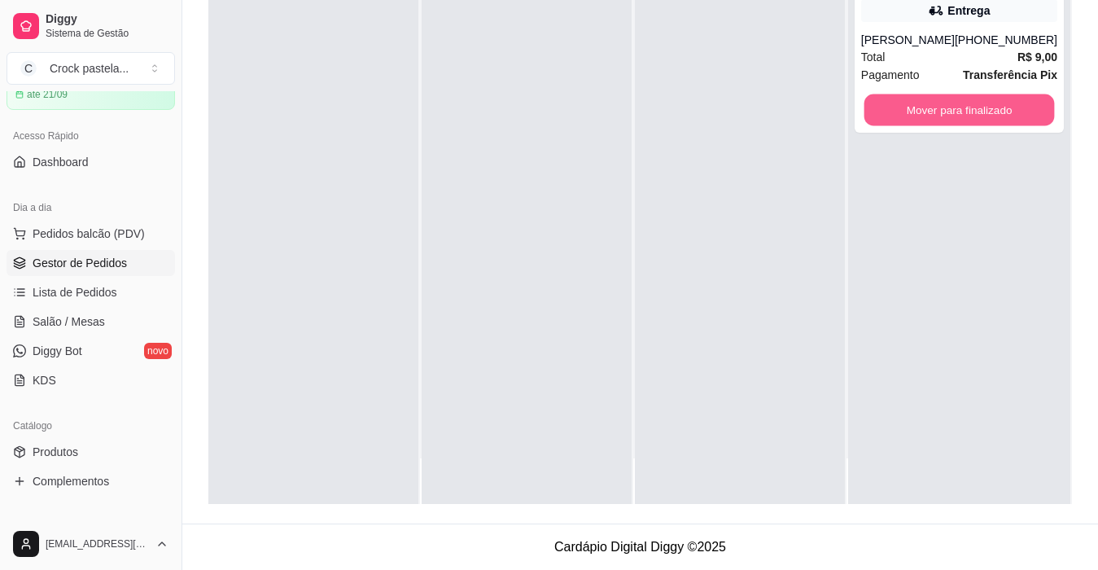
click at [940, 116] on button "Mover para finalizado" at bounding box center [959, 110] width 191 height 32
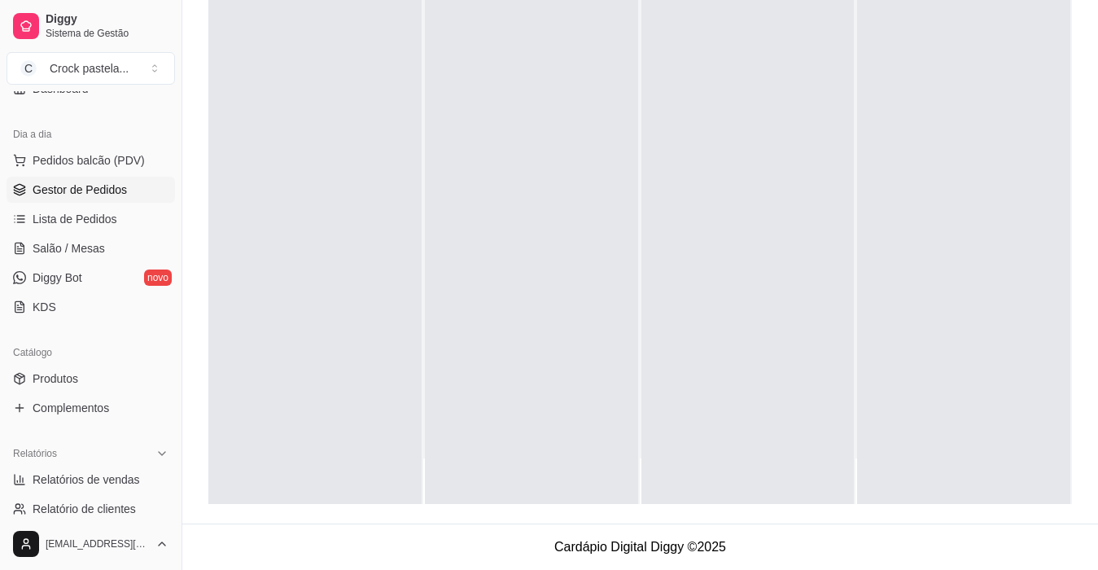
scroll to position [489, 0]
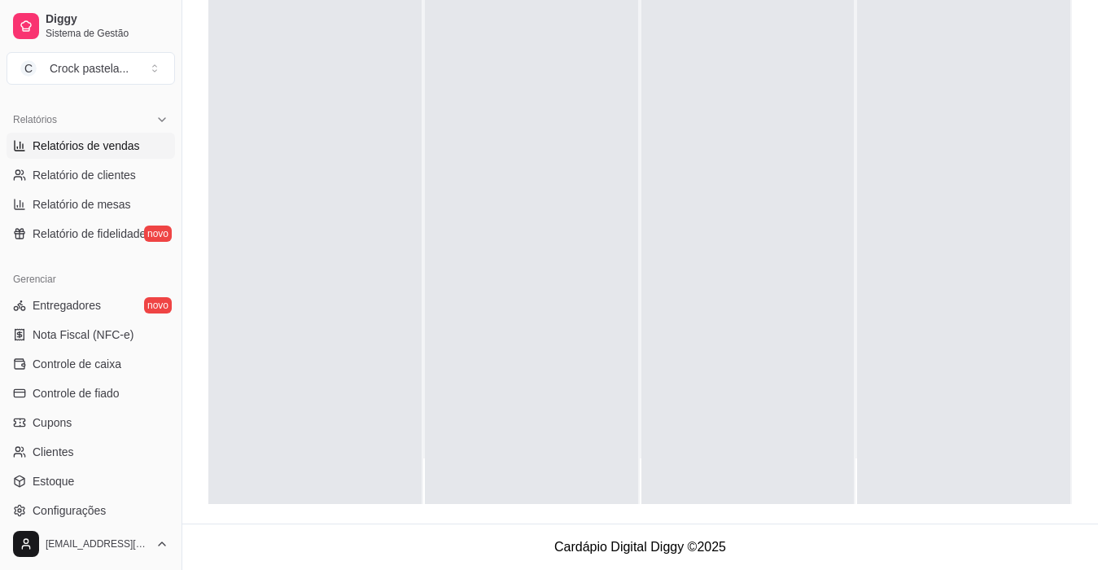
click at [101, 152] on span "Relatórios de vendas" at bounding box center [86, 146] width 107 height 16
select select "ALL"
select select "0"
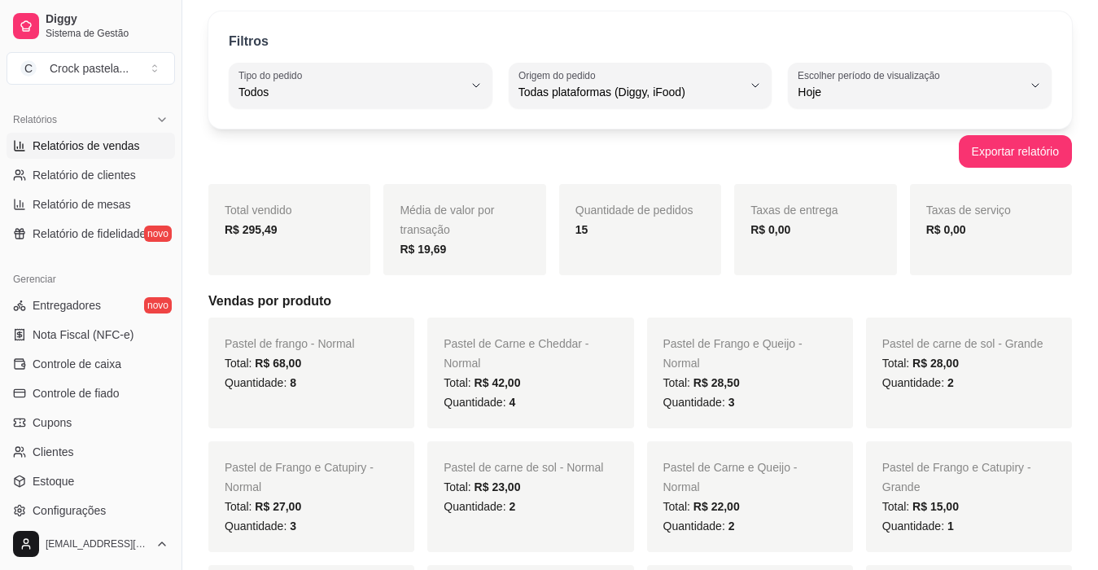
scroll to position [81, 0]
